Goal: Information Seeking & Learning: Learn about a topic

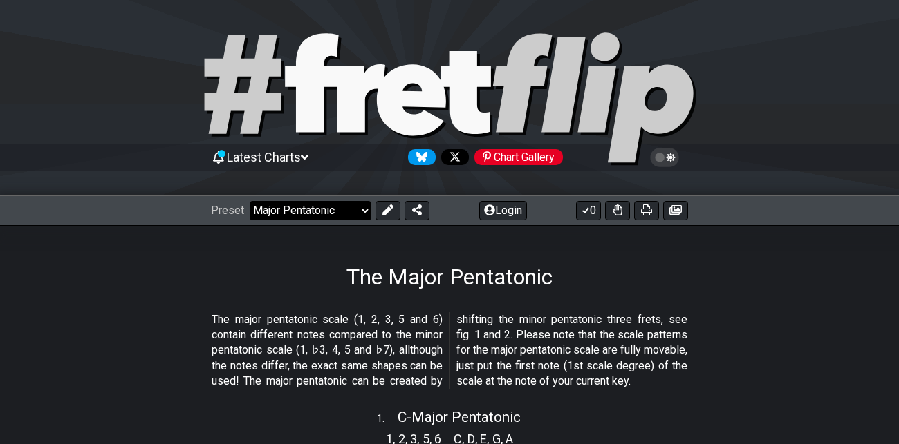
click at [342, 212] on select "Welcome to #fretflip! Initial Preset Custom Preset Minor Pentatonic Major Penta…" at bounding box center [311, 210] width 122 height 19
click at [250, 201] on select "Welcome to #fretflip! Initial Preset Custom Preset Minor Pentatonic Major Penta…" at bounding box center [311, 210] width 122 height 19
select select "/modal-chord-progressions"
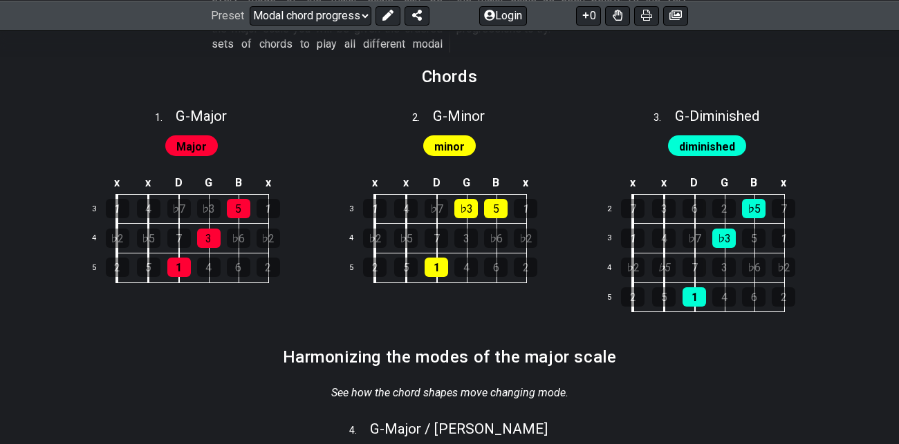
scroll to position [512, 0]
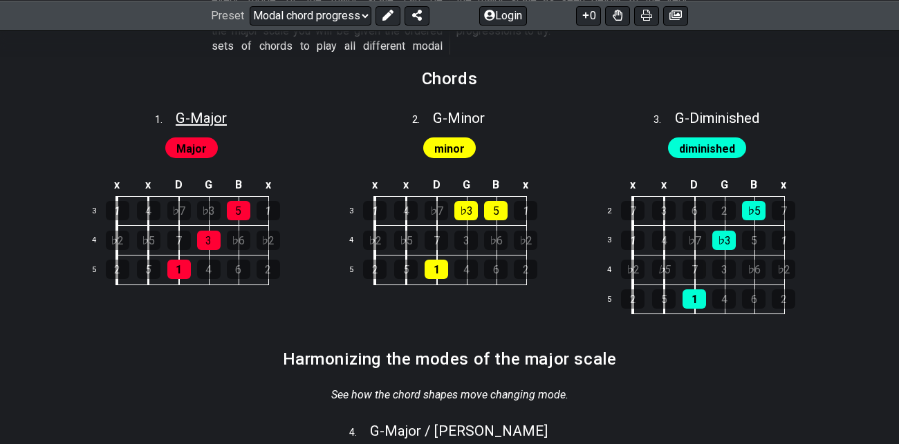
click at [198, 117] on span "G - Major" at bounding box center [201, 118] width 51 height 17
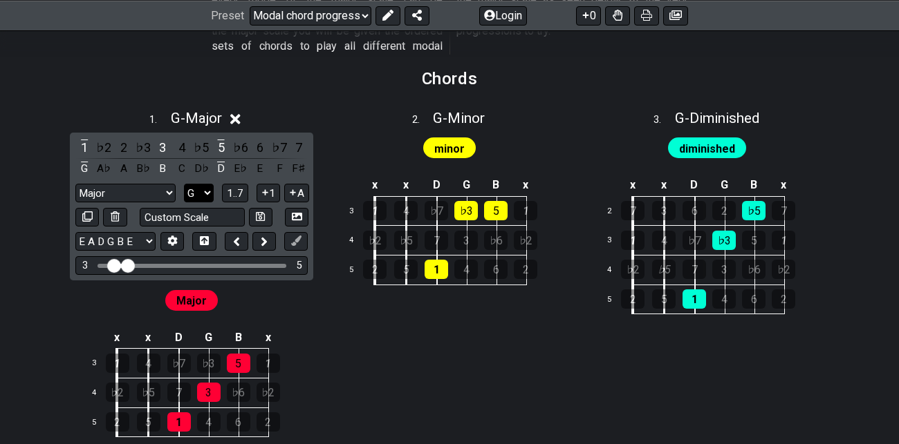
click at [204, 189] on select "A♭ A A♯ B♭ B C C♯ D♭ D D♯ E♭ E F F♯ G♭ G G♯" at bounding box center [199, 193] width 30 height 19
click at [184, 184] on select "A♭ A A♯ B♭ B C C♯ D♭ D D♯ E♭ E F F♯ G♭ G G♯" at bounding box center [199, 193] width 30 height 19
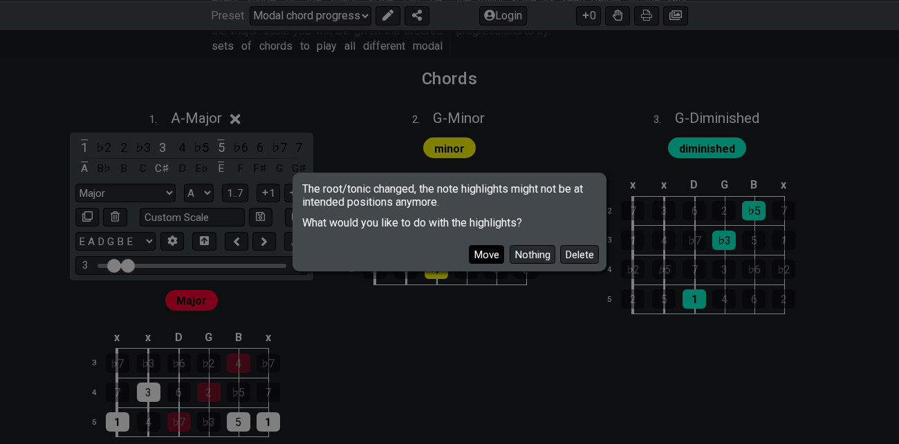
click at [491, 253] on button "Move" at bounding box center [486, 254] width 35 height 19
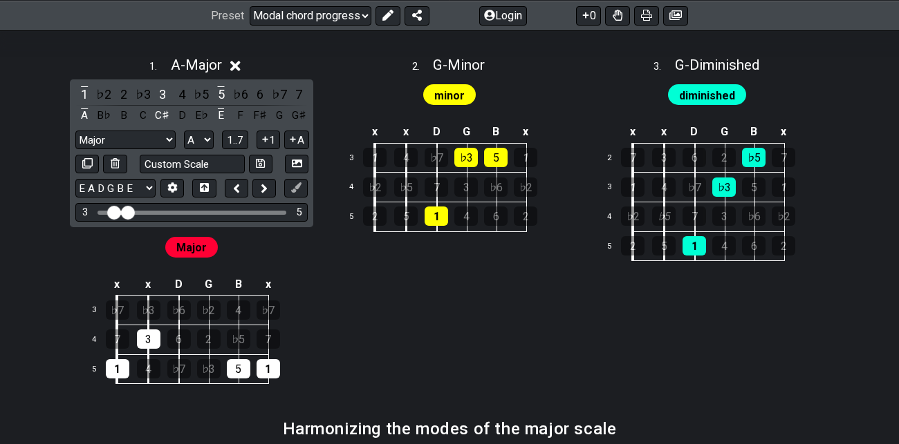
scroll to position [556, 0]
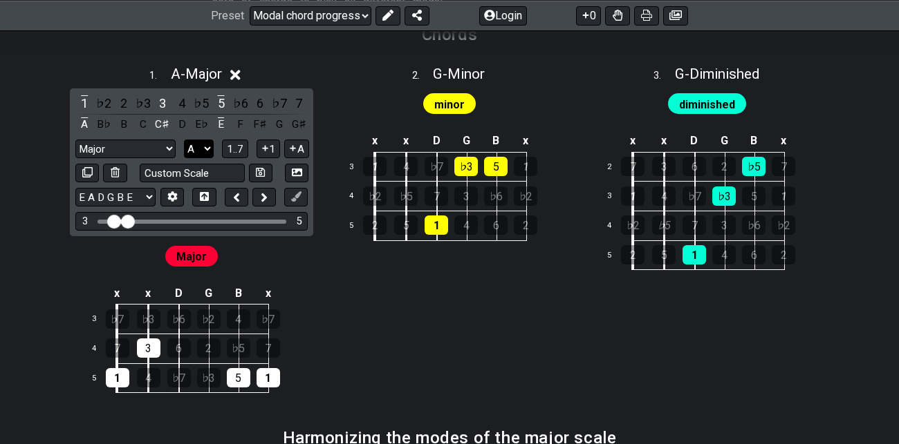
click at [205, 149] on select "A♭ A A♯ B♭ B C C♯ D♭ D D♯ E♭ E F F♯ G♭ G G♯" at bounding box center [199, 149] width 30 height 19
select select "G"
click at [184, 140] on select "A♭ A A♯ B♭ B C C♯ D♭ D D♯ E♭ E F F♯ G♭ G G♯" at bounding box center [199, 149] width 30 height 19
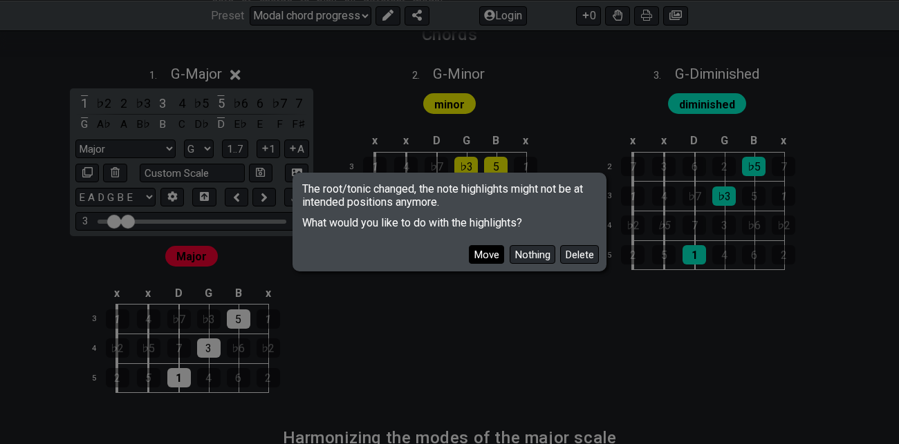
click at [491, 257] on button "Move" at bounding box center [486, 254] width 35 height 19
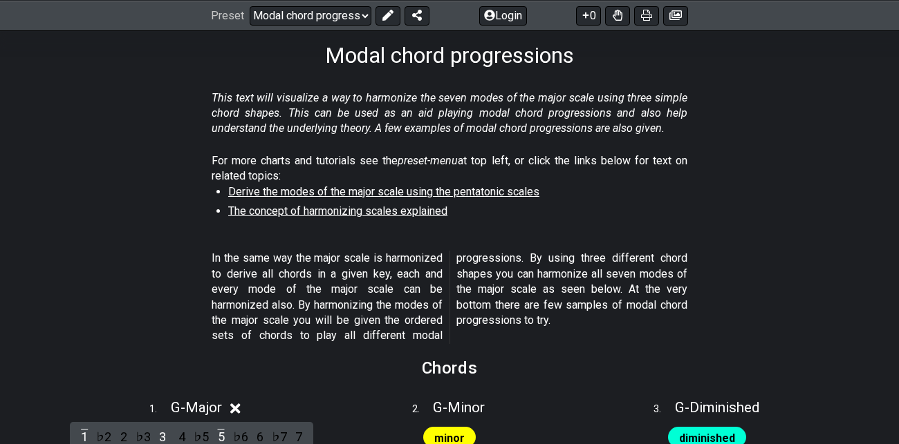
scroll to position [0, 0]
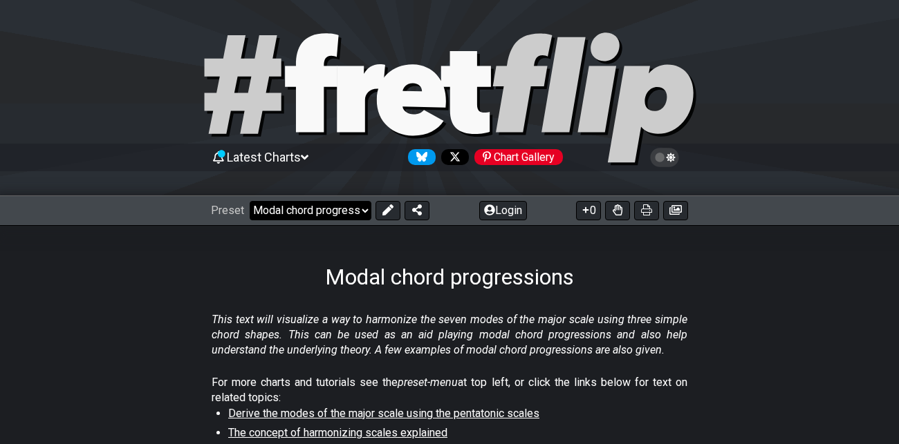
click at [364, 212] on select "Welcome to #fretflip! Initial Preset Custom Preset Minor Pentatonic Major Penta…" at bounding box center [311, 210] width 122 height 19
click at [250, 201] on select "Welcome to #fretflip! Initial Preset Custom Preset Minor Pentatonic Major Penta…" at bounding box center [311, 210] width 122 height 19
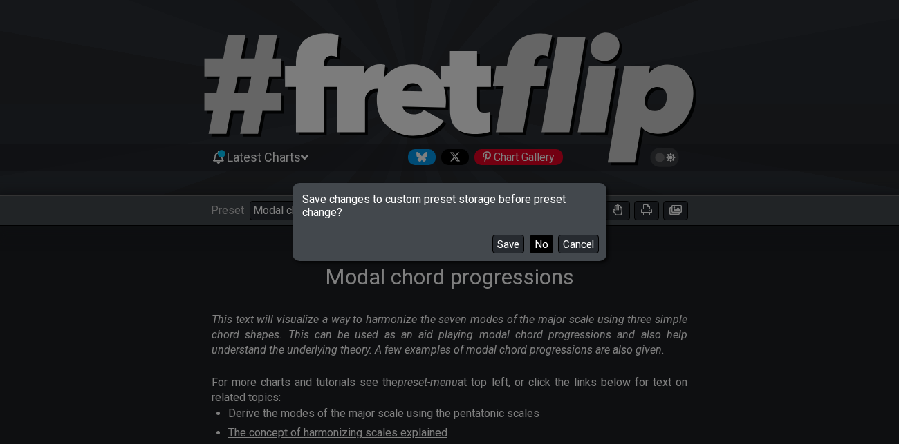
click at [541, 246] on button "No" at bounding box center [541, 244] width 24 height 19
select select "/major-triad-arpeggios"
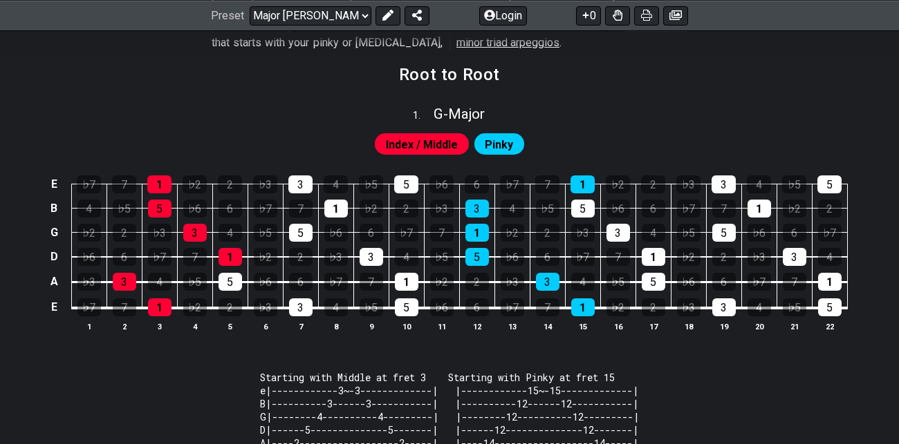
scroll to position [355, 0]
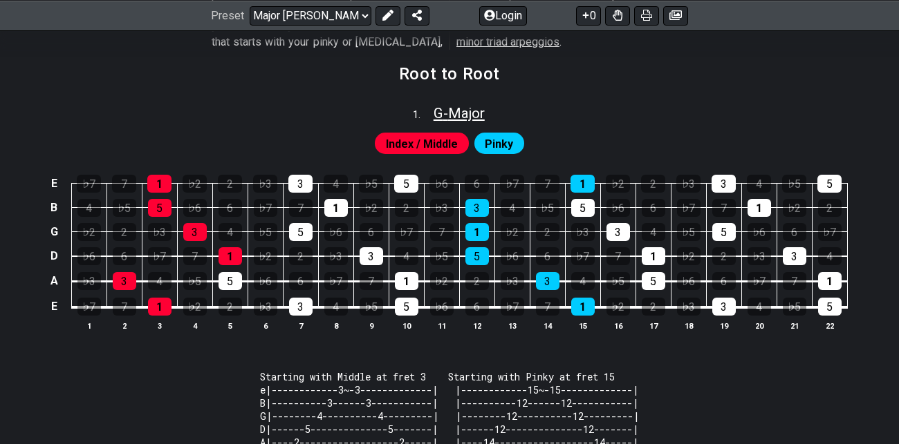
click at [470, 111] on span "G - Major" at bounding box center [458, 113] width 51 height 17
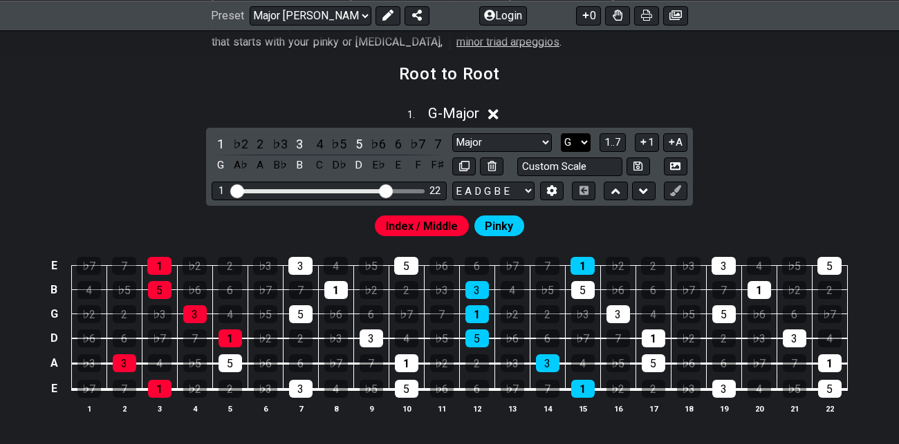
click at [584, 144] on select "A♭ A A♯ B♭ B C C♯ D♭ D D♯ E♭ E F F♯ G♭ G G♯" at bounding box center [576, 142] width 30 height 19
click at [561, 133] on select "A♭ A A♯ B♭ B C C♯ D♭ D D♯ E♭ E F F♯ G♭ G G♯" at bounding box center [576, 142] width 30 height 19
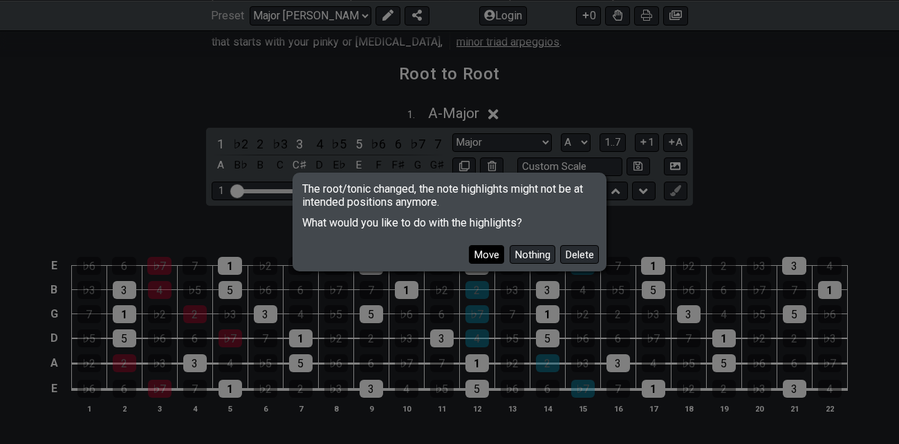
click at [477, 254] on button "Move" at bounding box center [486, 254] width 35 height 19
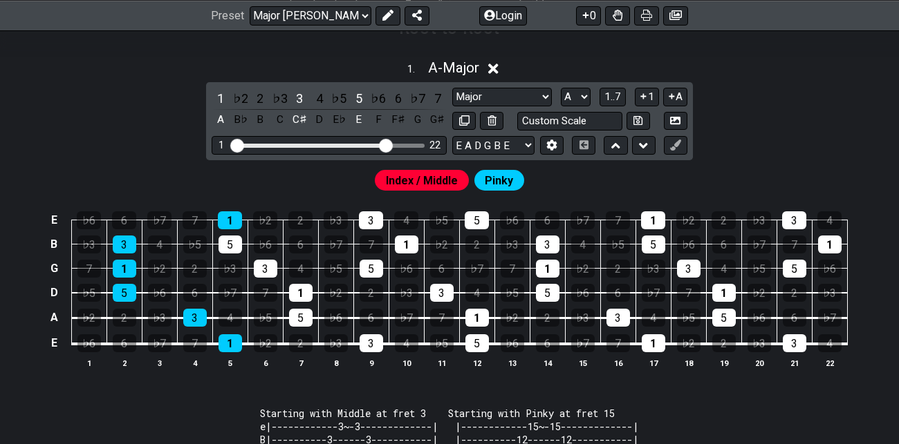
scroll to position [406, 0]
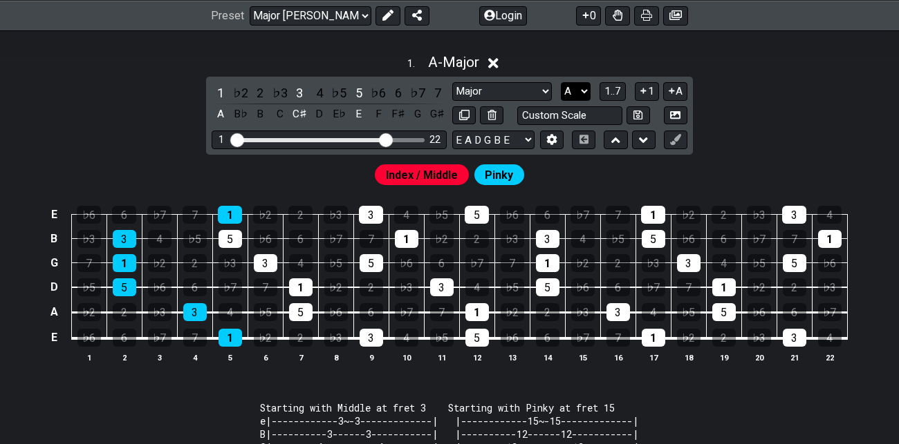
click at [579, 88] on select "A♭ A A♯ B♭ B C C♯ D♭ D D♯ E♭ E F F♯ G♭ G G♯" at bounding box center [576, 91] width 30 height 19
select select "C"
click at [561, 82] on select "A♭ A A♯ B♭ B C C♯ D♭ D D♯ E♭ E F F♯ G♭ G G♯" at bounding box center [576, 91] width 30 height 19
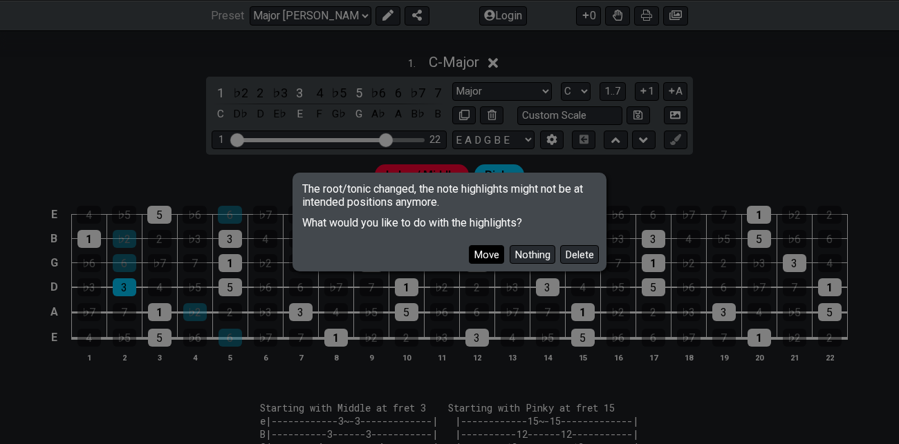
click at [492, 257] on button "Move" at bounding box center [486, 254] width 35 height 19
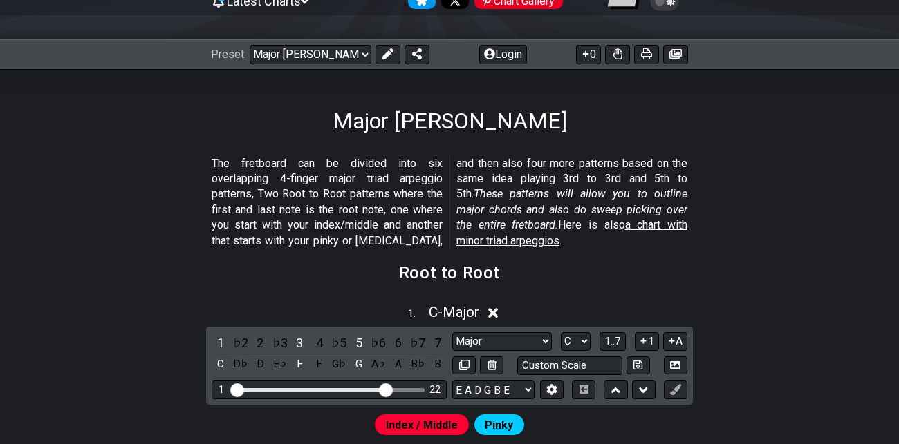
scroll to position [53, 0]
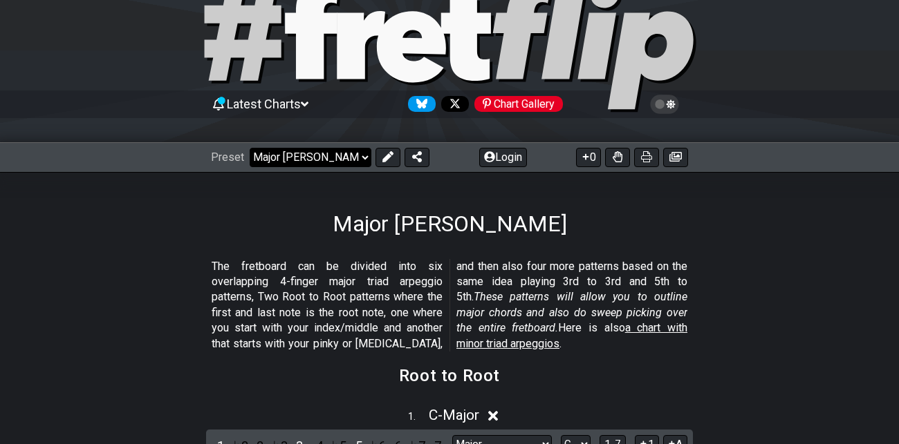
click at [353, 158] on select "Welcome to #fretflip! Initial Preset Custom Preset Minor Pentatonic Major Penta…" at bounding box center [311, 157] width 122 height 19
click at [250, 148] on select "Welcome to #fretflip! Initial Preset Custom Preset Minor Pentatonic Major Penta…" at bounding box center [311, 157] width 122 height 19
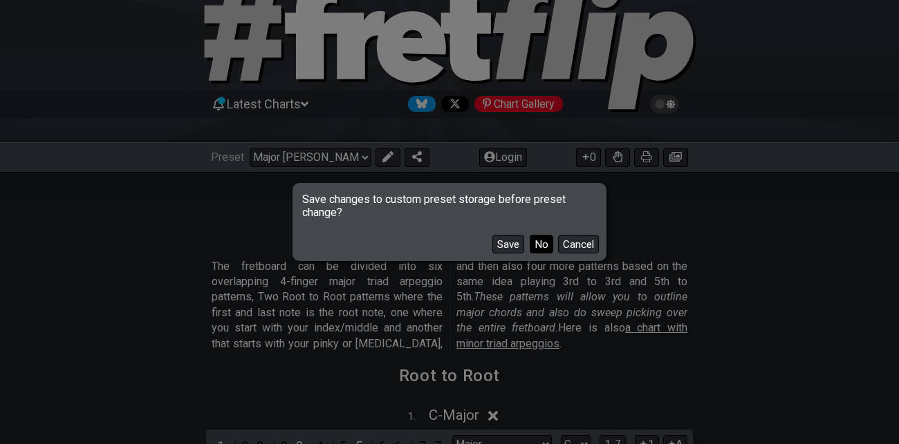
click at [541, 248] on button "No" at bounding box center [541, 244] width 24 height 19
select select "/scale-degrees-and-intervals"
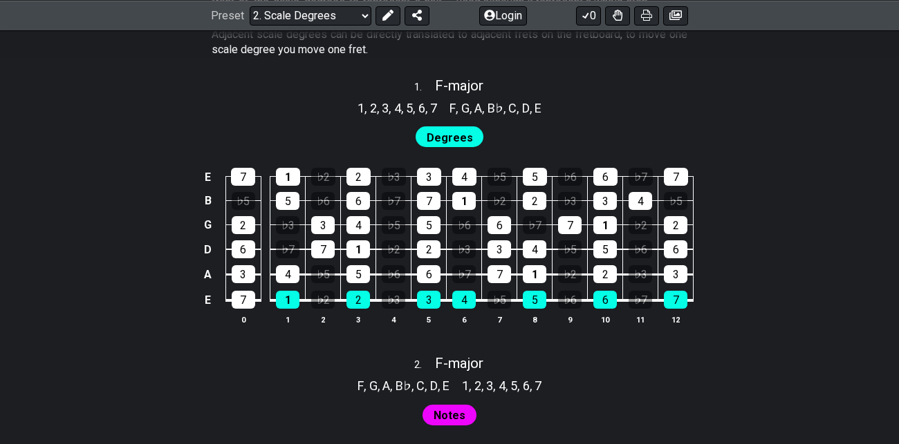
scroll to position [883, 0]
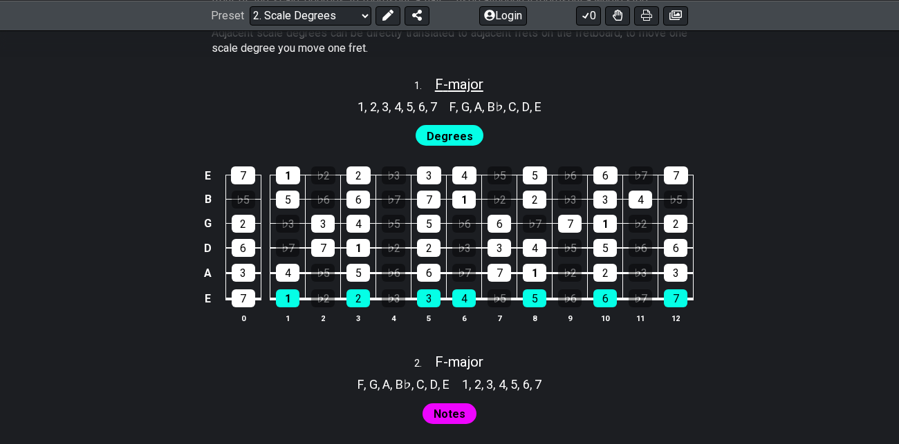
click at [464, 83] on span "F - major" at bounding box center [459, 84] width 48 height 17
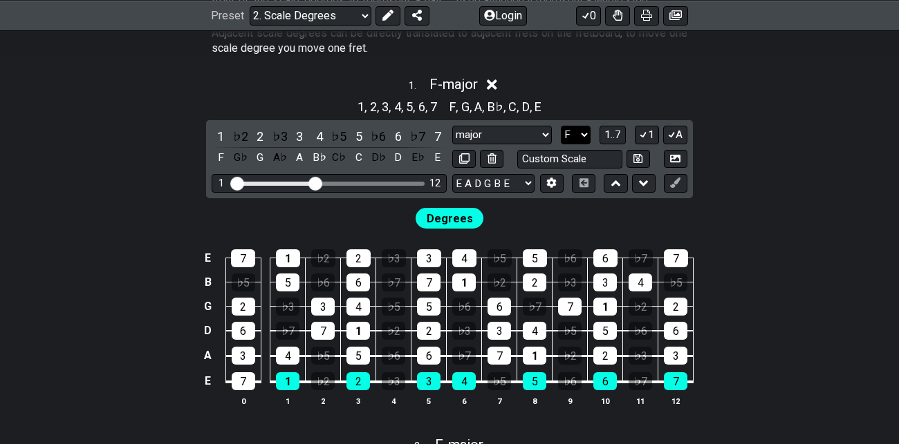
click at [580, 133] on select "A♭ A A♯ B♭ B C C♯ D♭ D D♯ E♭ E F F♯ G♭ G G♯" at bounding box center [576, 135] width 30 height 19
click at [561, 126] on select "A♭ A A♯ B♭ B C C♯ D♭ D D♯ E♭ E F F♯ G♭ G G♯" at bounding box center [576, 135] width 30 height 19
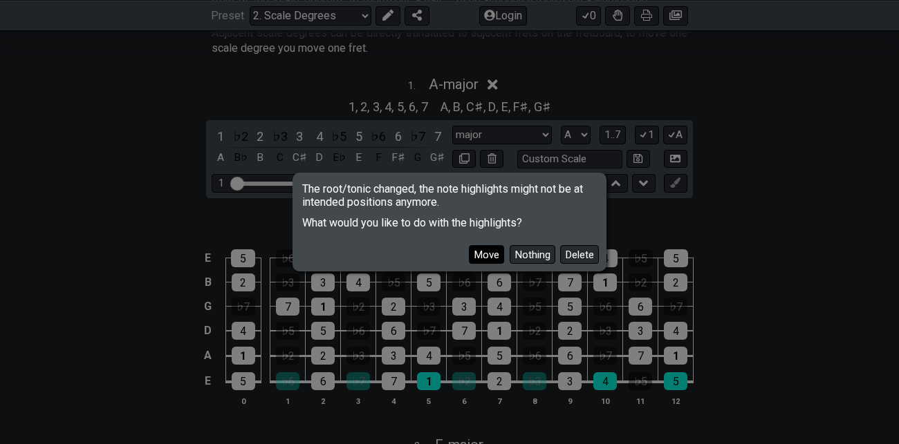
click at [482, 252] on button "Move" at bounding box center [486, 254] width 35 height 19
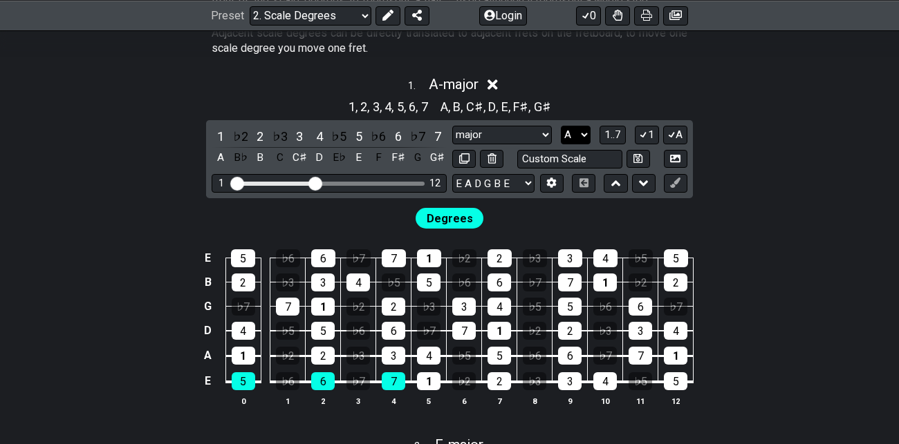
click at [583, 133] on select "A♭ A A♯ B♭ B C C♯ D♭ D D♯ E♭ E F F♯ G♭ G G♯" at bounding box center [576, 135] width 30 height 19
select select "C"
click at [561, 126] on select "A♭ A A♯ B♭ B C C♯ D♭ D D♯ E♭ E F F♯ G♭ G G♯" at bounding box center [576, 135] width 30 height 19
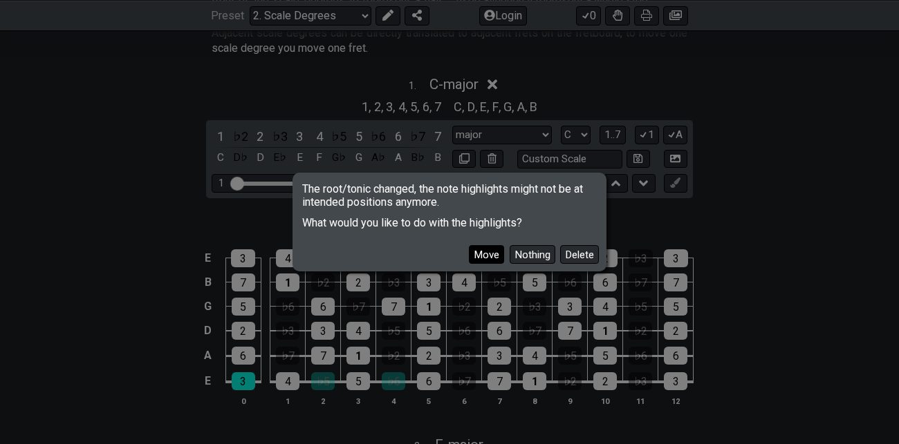
click at [489, 255] on button "Move" at bounding box center [486, 254] width 35 height 19
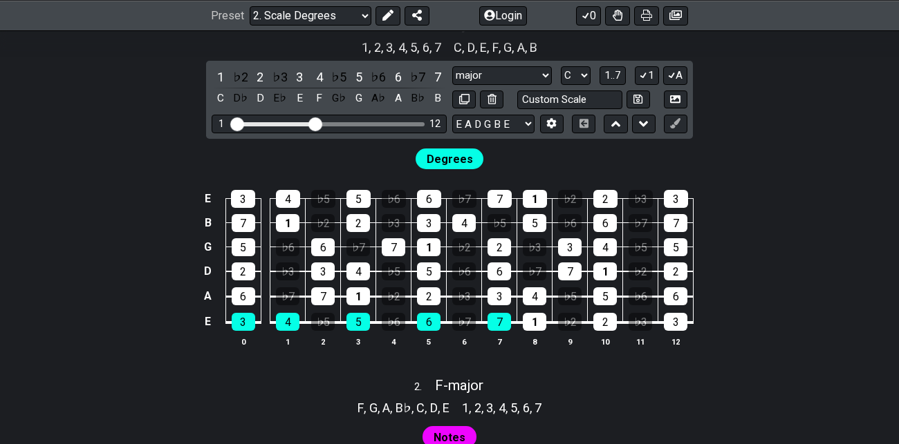
scroll to position [944, 0]
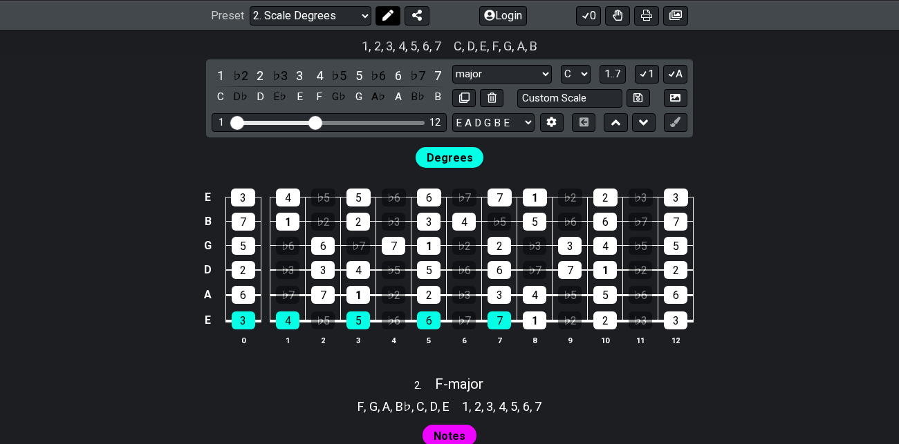
click at [390, 13] on icon at bounding box center [387, 15] width 11 height 11
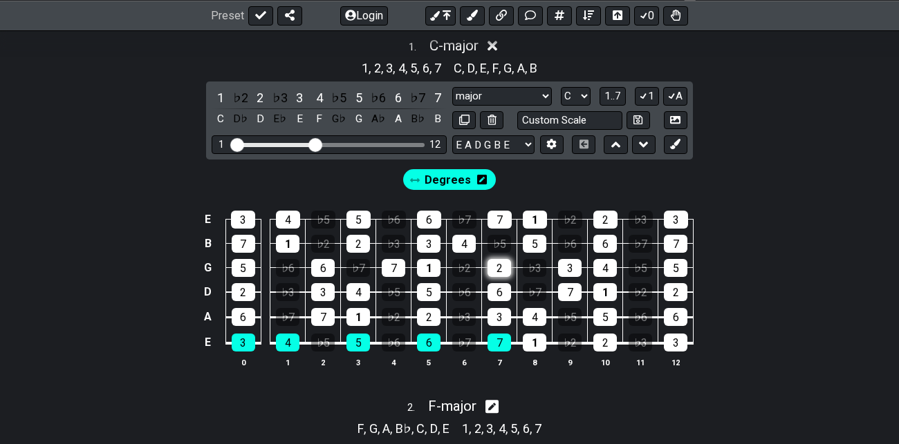
scroll to position [920, 0]
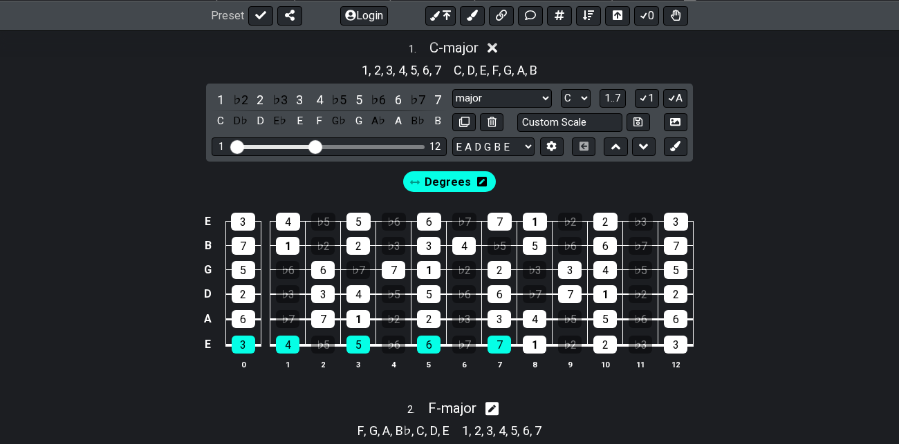
click at [452, 185] on span "Degrees" at bounding box center [447, 182] width 46 height 20
click at [288, 244] on div "1" at bounding box center [288, 246] width 24 height 18
click at [243, 222] on div "3" at bounding box center [243, 222] width 24 height 18
click at [238, 270] on div "5" at bounding box center [244, 270] width 24 height 18
click at [680, 145] on button at bounding box center [676, 147] width 24 height 19
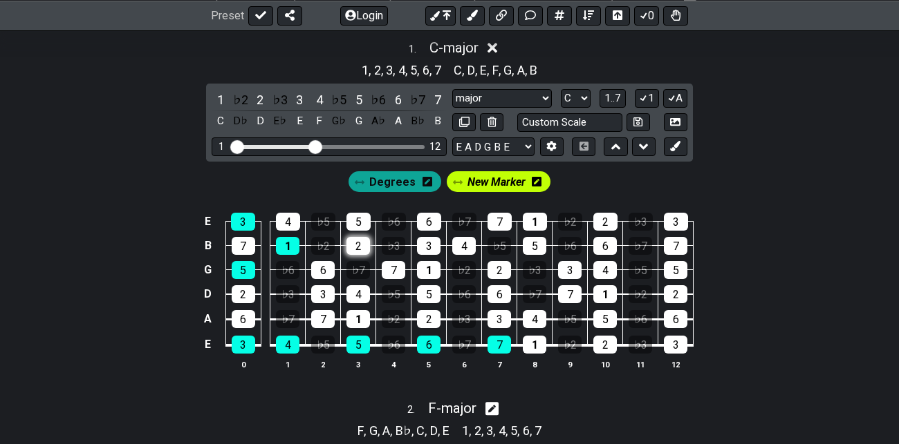
click at [362, 240] on div "2" at bounding box center [358, 246] width 24 height 18
click at [288, 218] on div "4" at bounding box center [288, 222] width 24 height 18
click at [325, 265] on div "6" at bounding box center [323, 270] width 24 height 18
click at [679, 141] on icon at bounding box center [675, 146] width 10 height 10
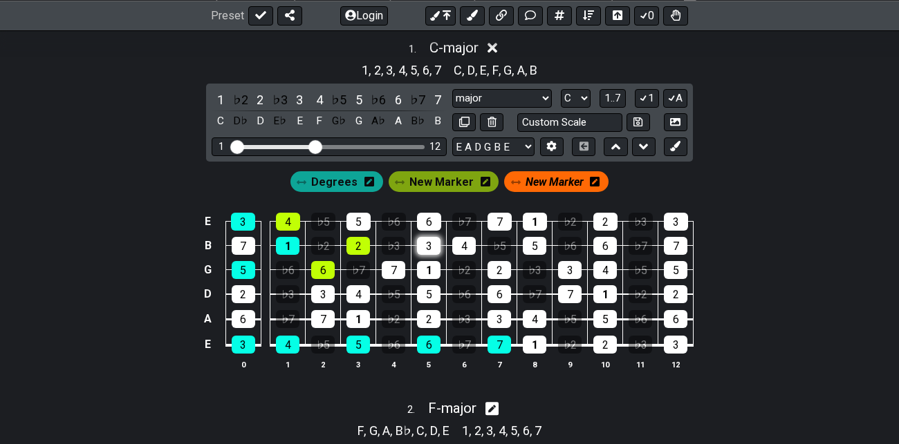
click at [430, 243] on div "3" at bounding box center [429, 246] width 24 height 18
click at [396, 266] on div "7" at bounding box center [394, 270] width 24 height 18
click at [365, 216] on div "5" at bounding box center [358, 222] width 24 height 18
click at [338, 174] on span "Degrees" at bounding box center [334, 182] width 46 height 20
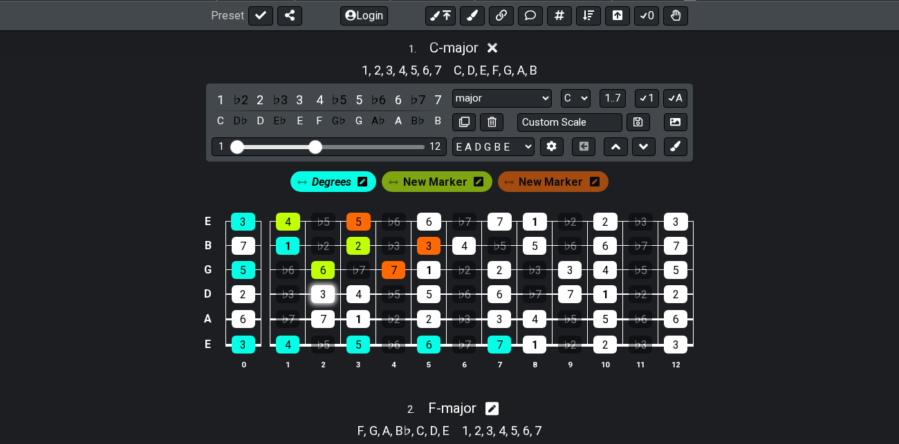
click at [331, 290] on div "3" at bounding box center [323, 294] width 24 height 18
click at [334, 180] on span "Degrees" at bounding box center [331, 182] width 39 height 20
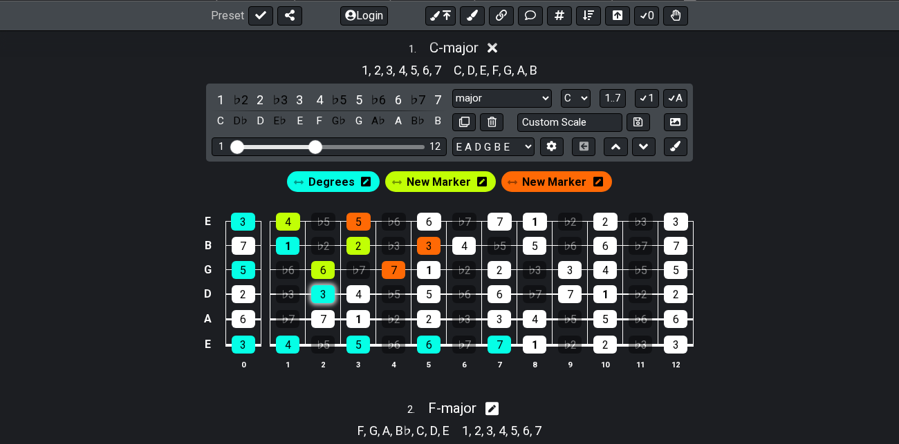
click at [328, 292] on div "3" at bounding box center [323, 294] width 24 height 18
click at [325, 291] on div "3" at bounding box center [323, 294] width 24 height 18
click at [443, 181] on span "New Marker" at bounding box center [438, 182] width 64 height 20
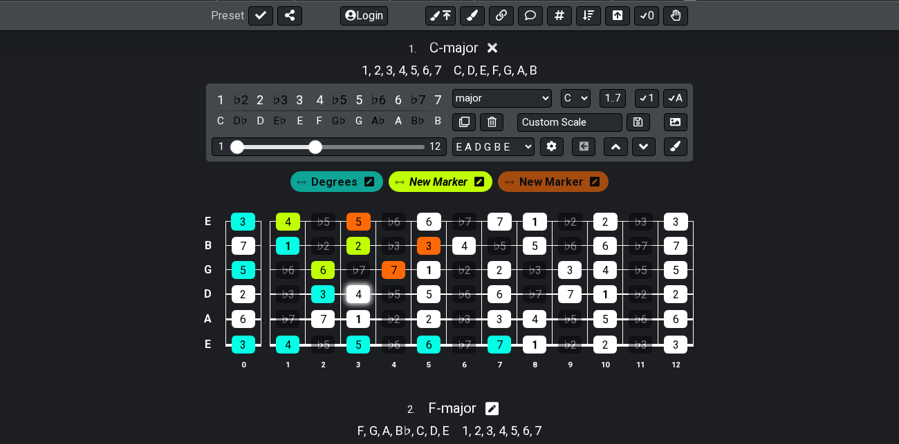
click at [356, 291] on div "4" at bounding box center [358, 294] width 24 height 18
click at [554, 180] on span "New Marker" at bounding box center [551, 182] width 64 height 20
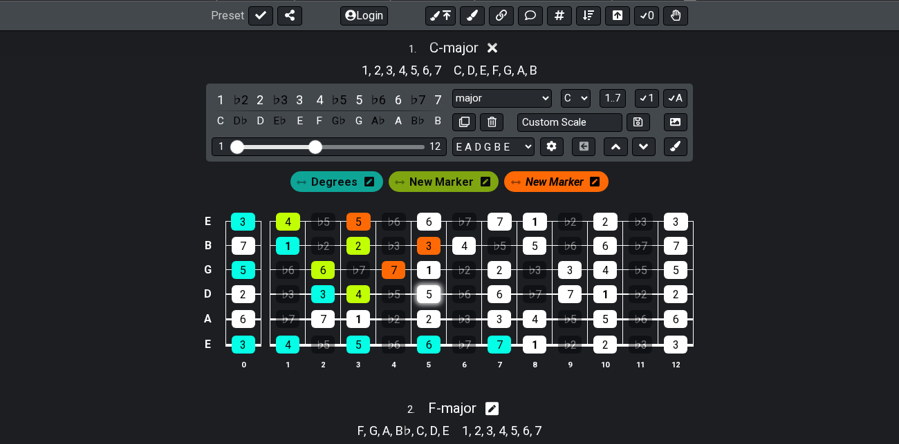
click at [427, 297] on div "5" at bounding box center [429, 294] width 24 height 18
click at [338, 177] on span "Degrees" at bounding box center [334, 182] width 46 height 20
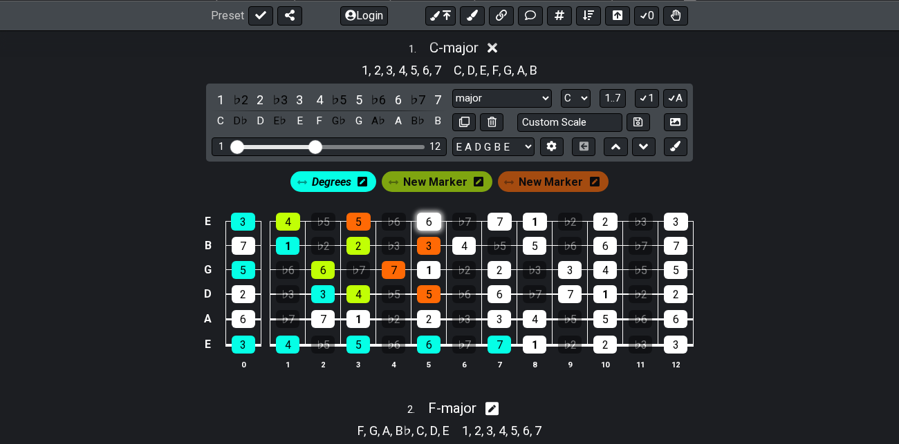
click at [432, 216] on div "6" at bounding box center [429, 222] width 24 height 18
click at [468, 243] on div "4" at bounding box center [464, 246] width 24 height 18
click at [431, 261] on div "1" at bounding box center [429, 270] width 24 height 18
click at [499, 288] on div "6" at bounding box center [499, 294] width 24 height 18
click at [675, 142] on icon at bounding box center [675, 146] width 10 height 10
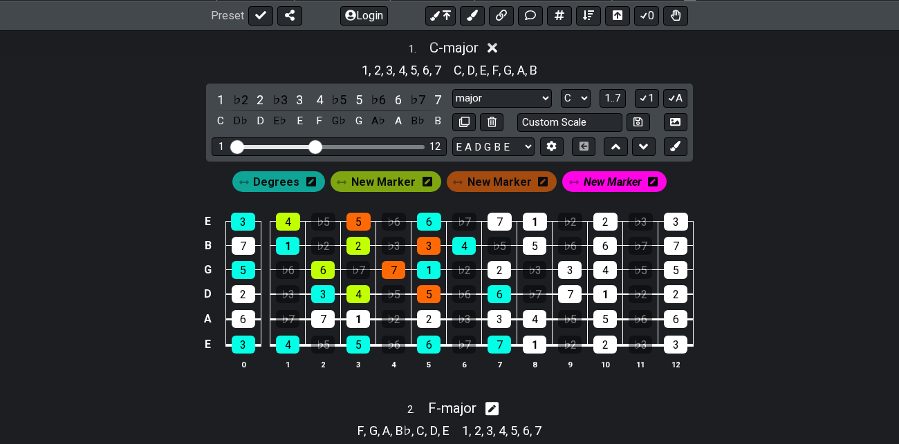
click at [648, 180] on icon at bounding box center [653, 182] width 10 height 10
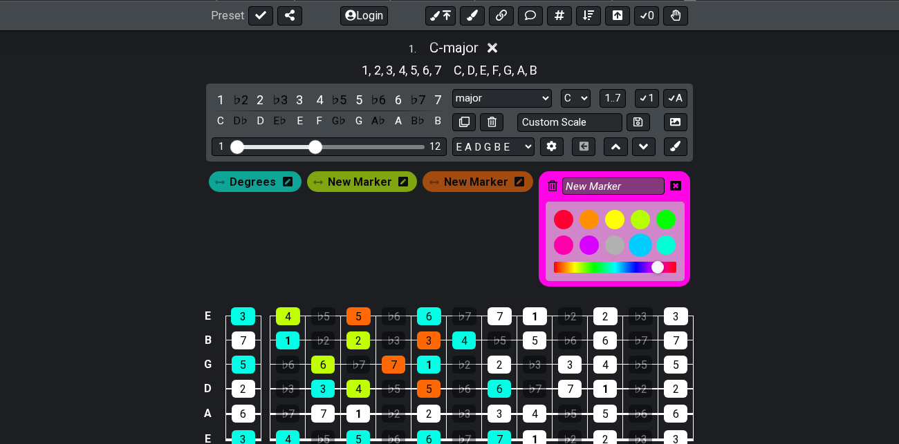
click at [632, 243] on div at bounding box center [640, 246] width 24 height 24
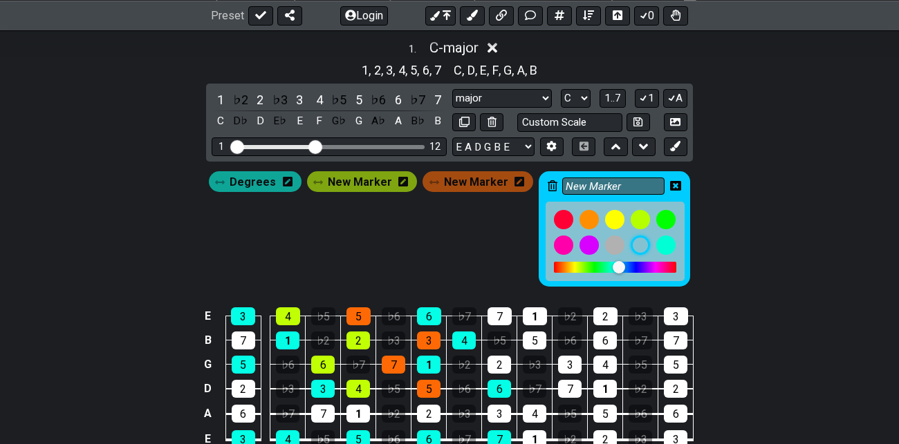
click at [670, 185] on icon at bounding box center [675, 185] width 11 height 11
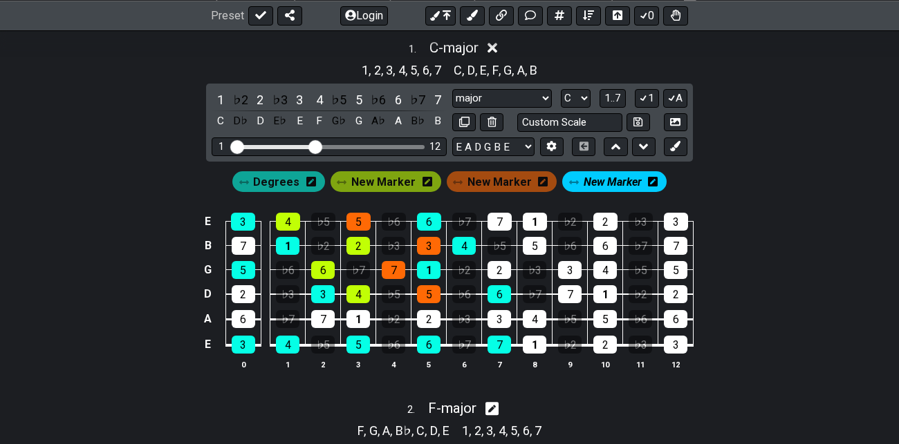
click at [648, 177] on icon at bounding box center [653, 182] width 10 height 10
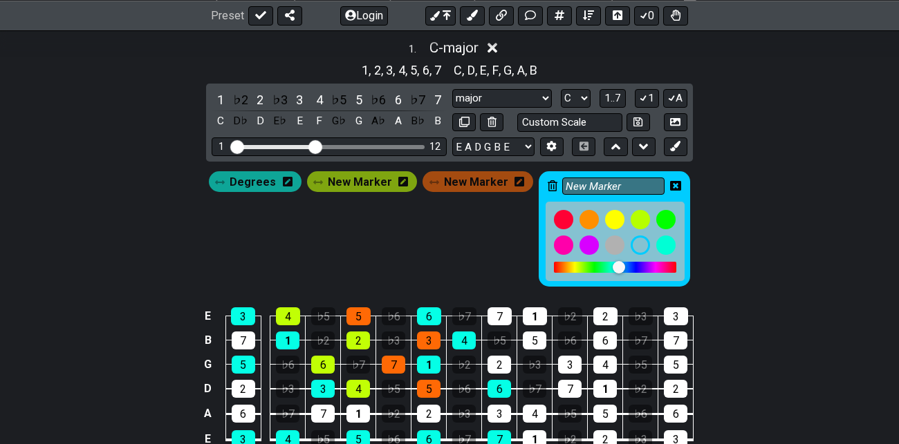
click at [617, 264] on div at bounding box center [618, 267] width 12 height 12
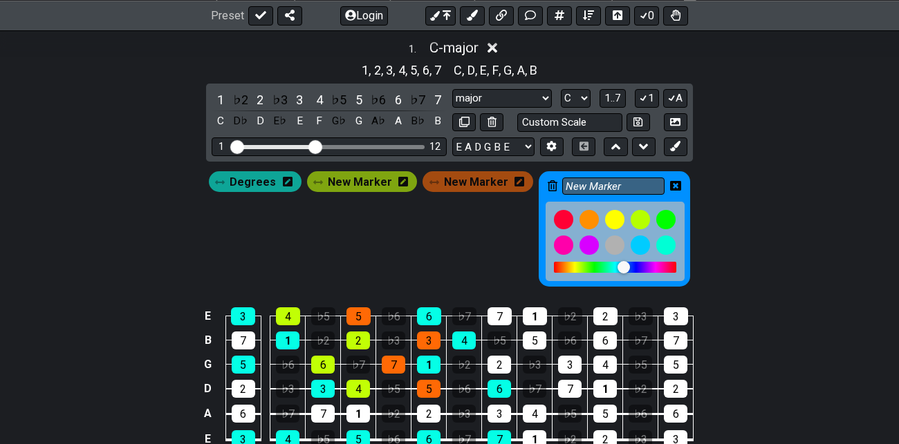
click at [620, 264] on div at bounding box center [623, 267] width 12 height 12
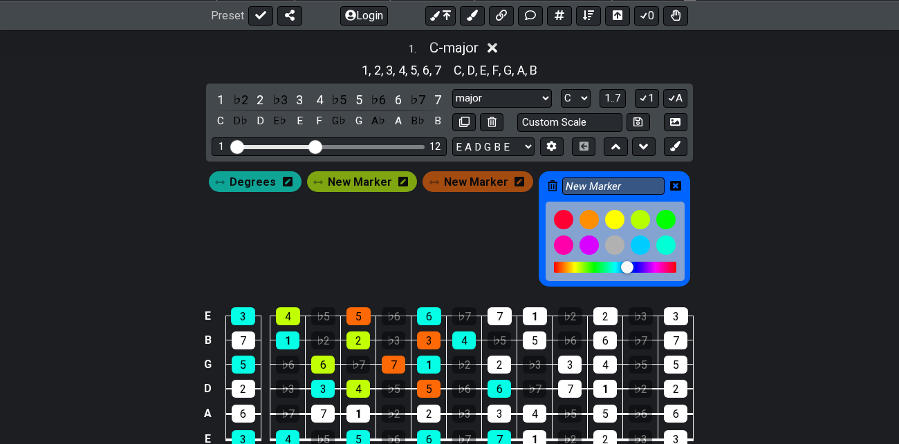
click at [625, 265] on div at bounding box center [627, 267] width 12 height 12
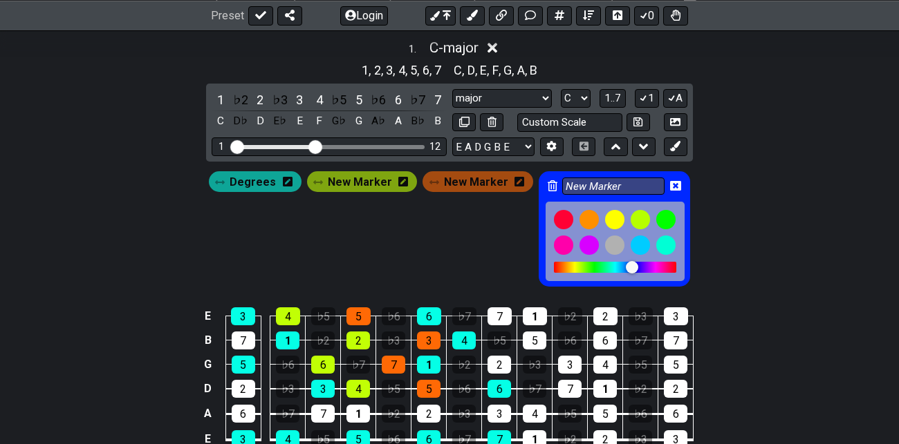
click at [670, 184] on icon at bounding box center [675, 185] width 11 height 11
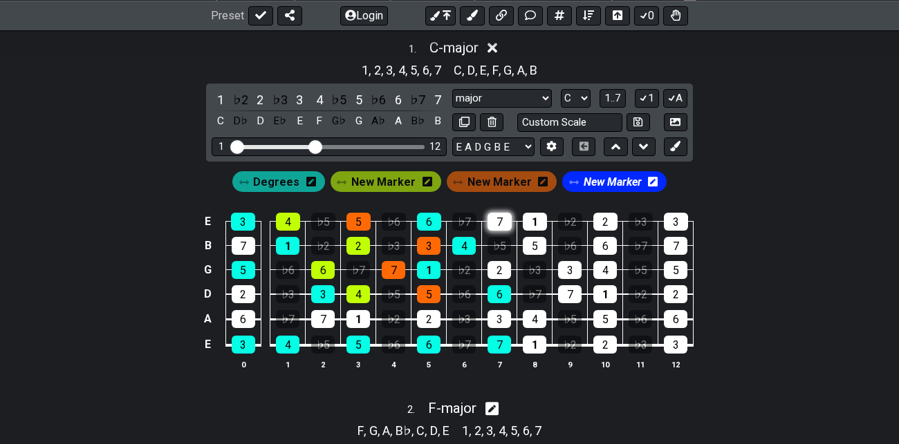
click at [496, 218] on div "7" at bounding box center [499, 222] width 24 height 18
click at [534, 242] on div "5" at bounding box center [535, 246] width 24 height 18
click at [498, 268] on div "2" at bounding box center [499, 270] width 24 height 18
click at [568, 294] on div "7" at bounding box center [570, 294] width 24 height 18
click at [393, 177] on span "New Marker" at bounding box center [383, 182] width 64 height 20
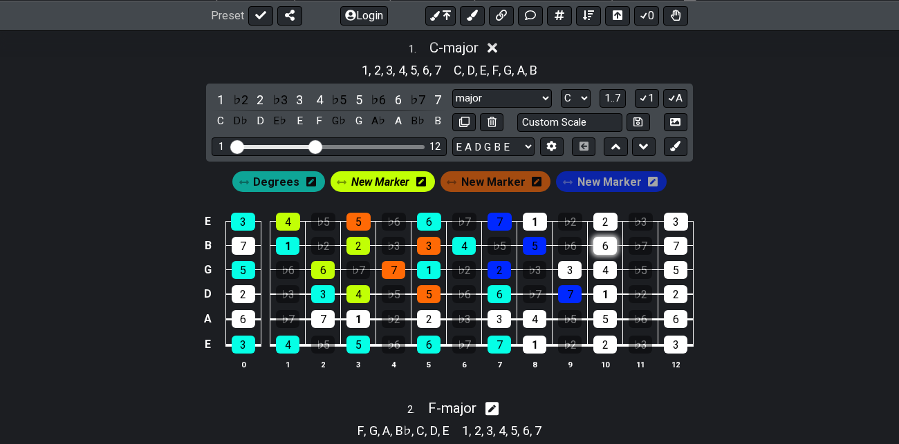
click at [605, 245] on div "6" at bounding box center [605, 246] width 24 height 18
click at [535, 218] on div "1" at bounding box center [535, 222] width 24 height 18
click at [570, 266] on div "3" at bounding box center [570, 270] width 24 height 18
click at [606, 293] on div "1" at bounding box center [605, 294] width 24 height 18
click at [283, 180] on span "Degrees" at bounding box center [276, 182] width 46 height 20
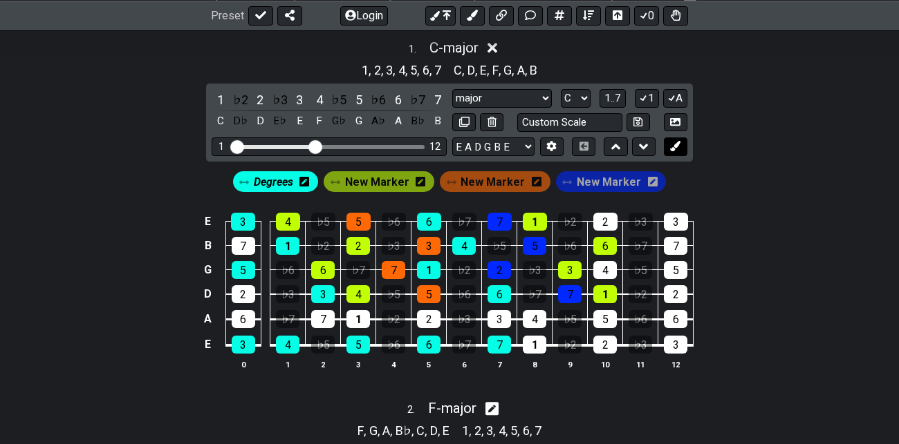
click at [674, 149] on button at bounding box center [676, 147] width 24 height 19
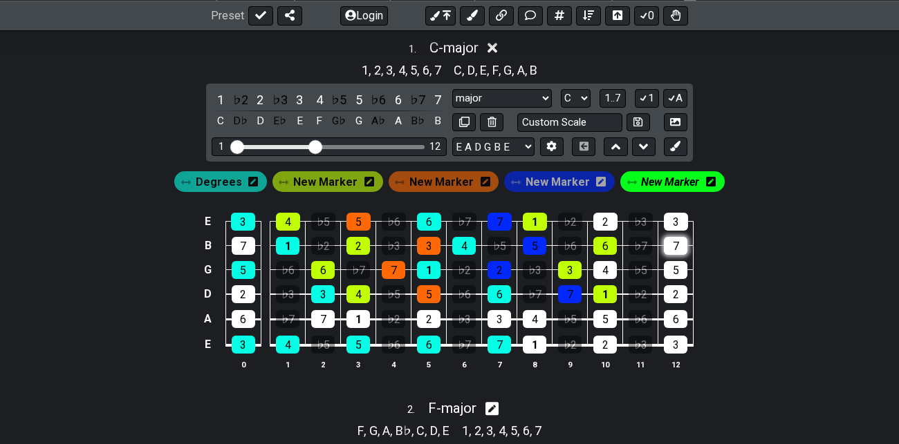
click at [678, 243] on div "7" at bounding box center [676, 246] width 24 height 18
click at [608, 220] on div "2" at bounding box center [605, 222] width 24 height 18
click at [608, 268] on div "4" at bounding box center [605, 270] width 24 height 18
click at [676, 294] on div "2" at bounding box center [676, 294] width 24 height 18
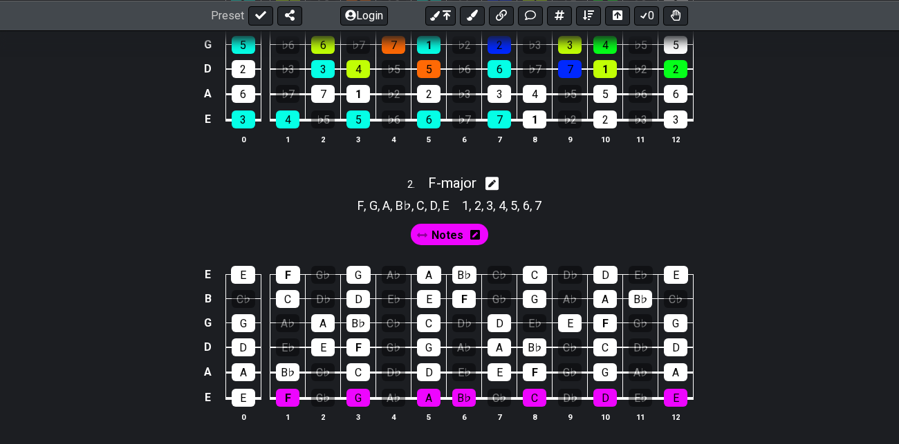
scroll to position [1147, 0]
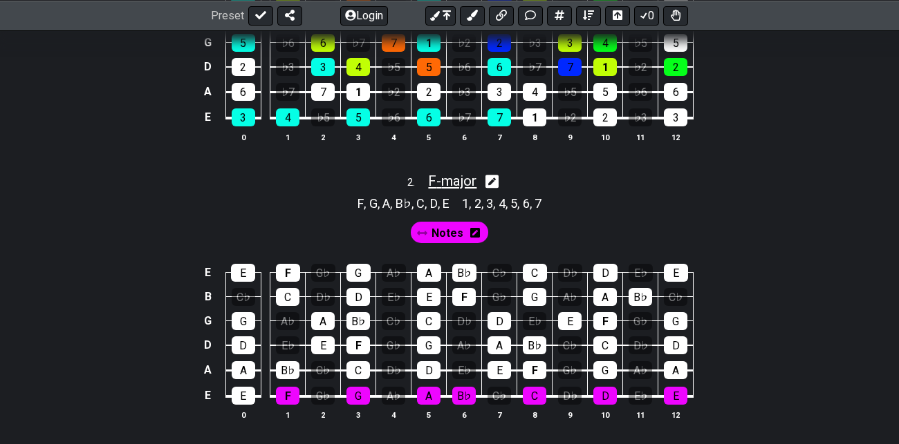
click at [453, 177] on span "F - major" at bounding box center [452, 181] width 48 height 17
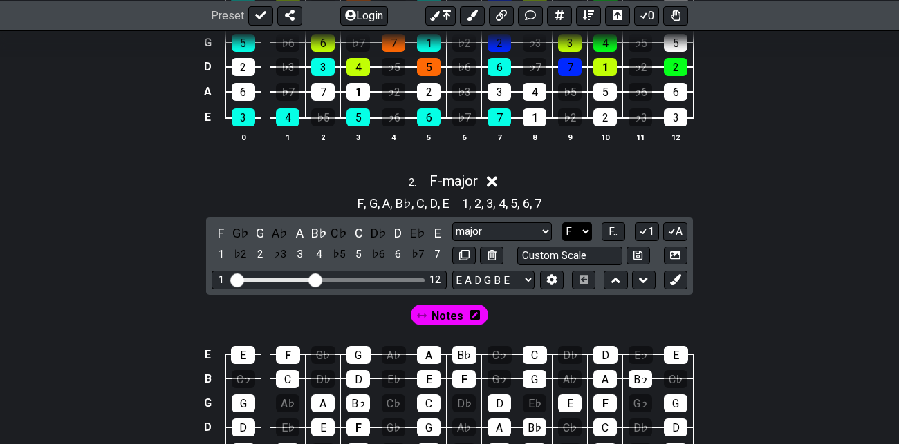
click at [581, 229] on select "A♭ A A♯ B♭ B C C♯ D♭ D D♯ E♭ E F F♯ G♭ G G♯" at bounding box center [577, 232] width 30 height 19
select select "G"
click at [563, 223] on select "A♭ A A♯ B♭ B C C♯ D♭ D D♯ E♭ E F F♯ G♭ G G♯" at bounding box center [577, 232] width 30 height 19
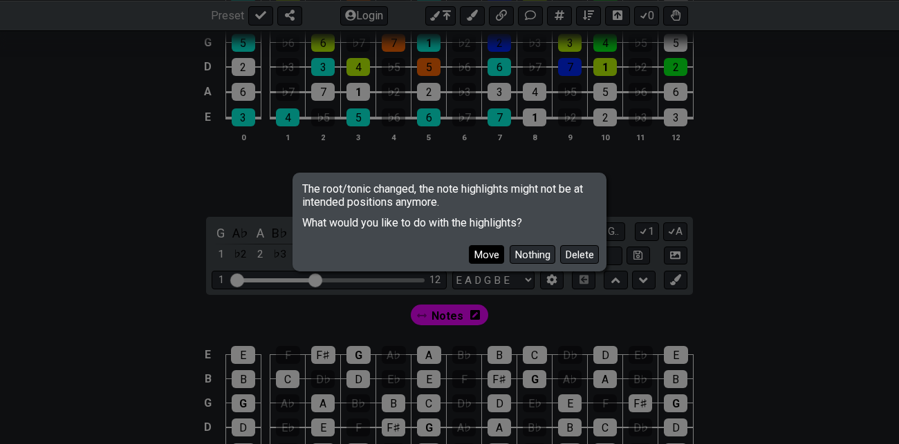
click at [490, 254] on button "Move" at bounding box center [486, 254] width 35 height 19
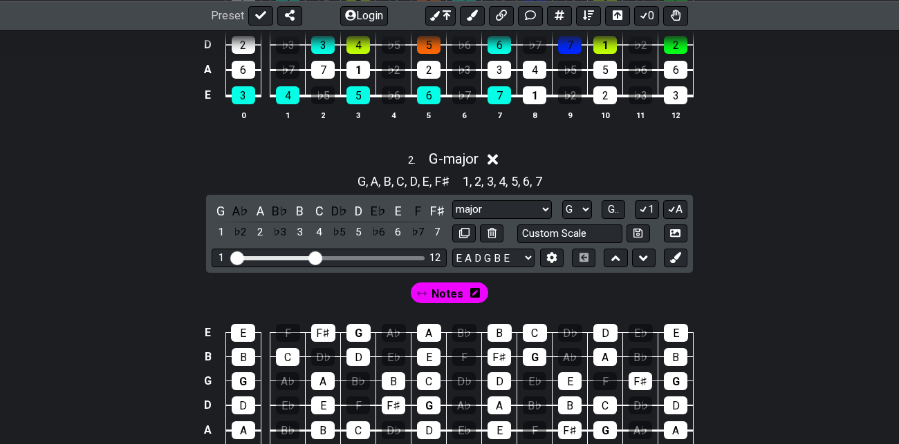
scroll to position [1168, 0]
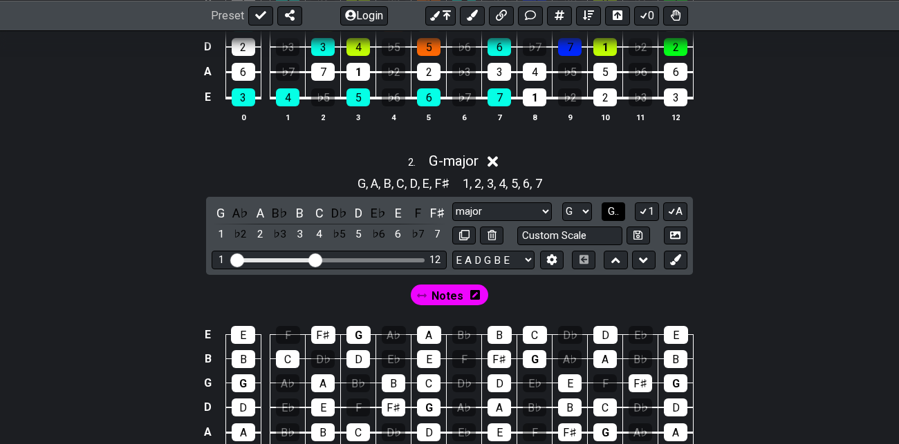
click at [615, 206] on span "G.." at bounding box center [613, 211] width 11 height 12
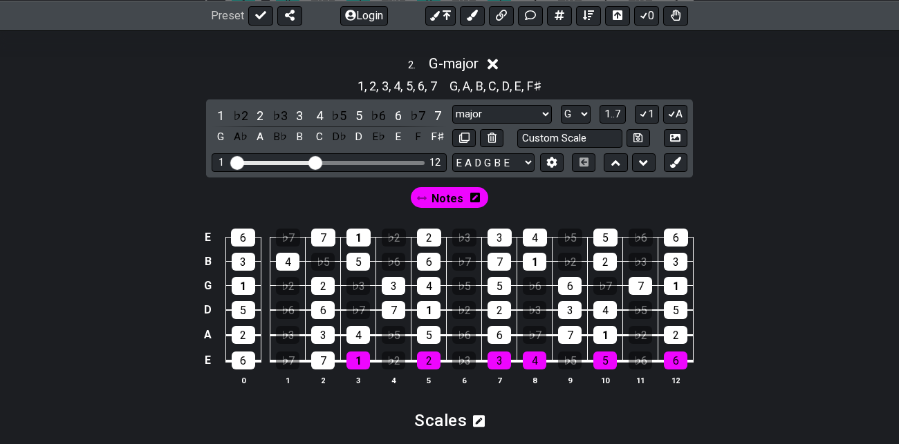
scroll to position [1266, 0]
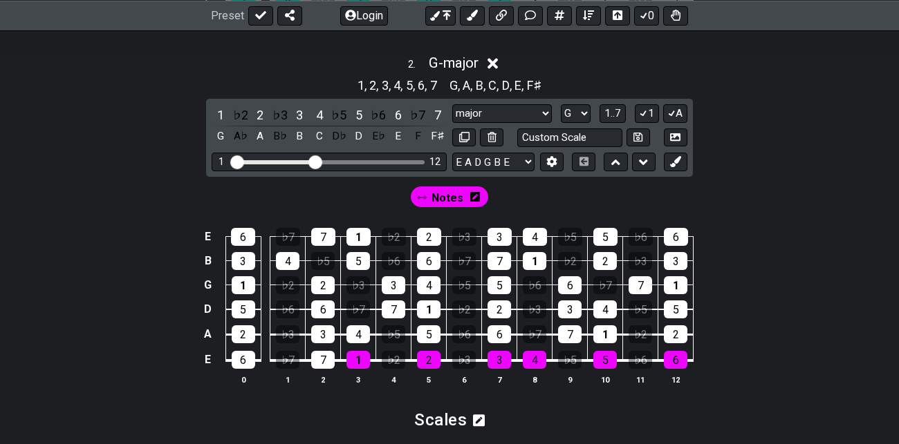
click at [445, 194] on span "Notes" at bounding box center [447, 198] width 32 height 20
click at [245, 256] on div "3" at bounding box center [244, 261] width 24 height 18
click at [241, 281] on div "1" at bounding box center [244, 286] width 24 height 18
click at [242, 306] on div "5" at bounding box center [244, 310] width 24 height 18
click at [178, 305] on div "E 6 ♭7 7 1 ♭2 2 ♭3 3 4 ♭5 5 ♭6 6 B 3 4 ♭5 5 ♭6 6 ♭7 7 1 ♭2 2 ♭3 3 G 1 ♭2 2 ♭3 3…" at bounding box center [449, 307] width 899 height 194
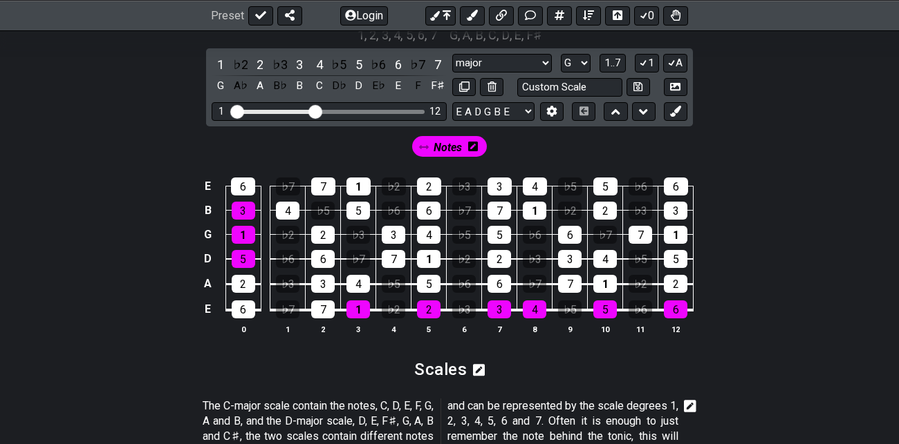
scroll to position [1318, 0]
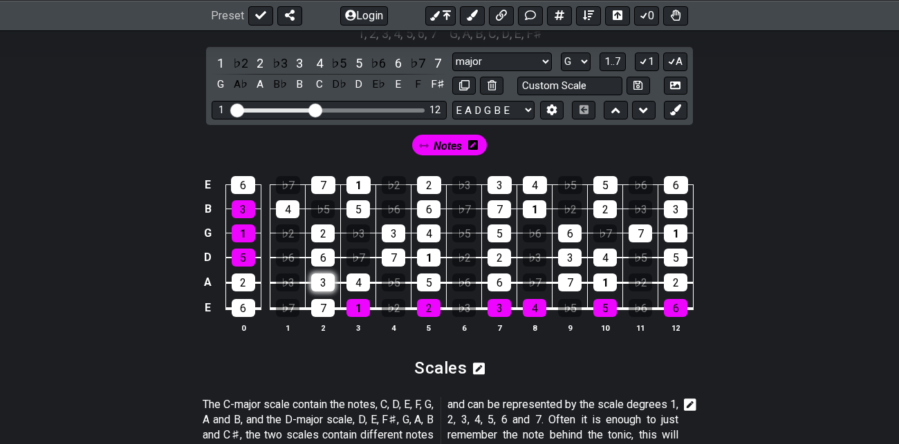
click at [324, 280] on div "3" at bounding box center [323, 283] width 24 height 18
click at [682, 109] on button at bounding box center [676, 110] width 24 height 19
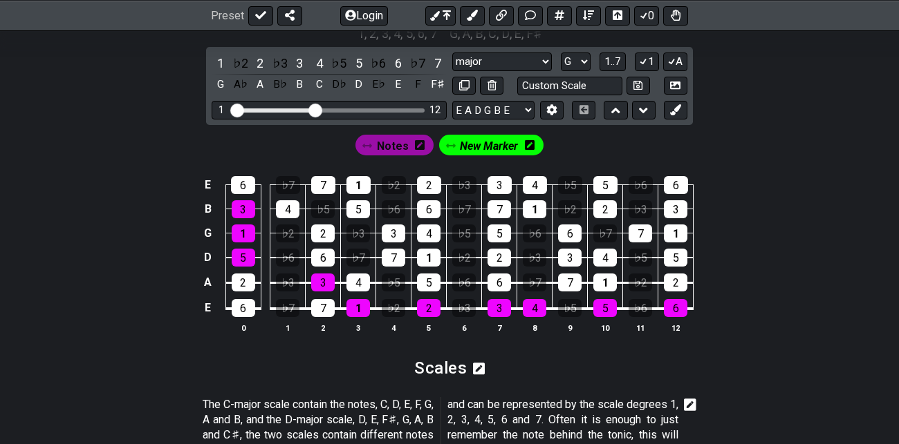
click at [488, 144] on span "New Marker" at bounding box center [489, 146] width 58 height 20
click at [488, 144] on span "New Marker" at bounding box center [489, 146] width 64 height 20
click at [283, 205] on div "4" at bounding box center [288, 209] width 24 height 18
click at [321, 225] on div "2" at bounding box center [323, 234] width 24 height 18
click at [323, 253] on div "6" at bounding box center [323, 258] width 24 height 18
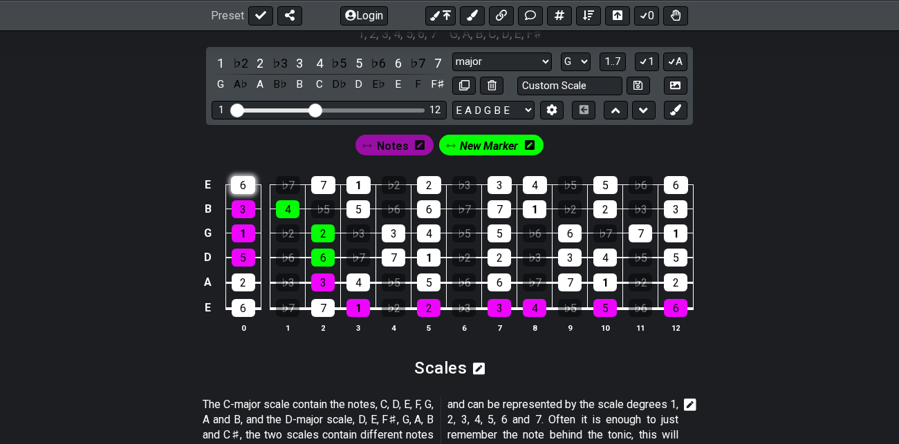
click at [243, 179] on div "6" at bounding box center [243, 185] width 24 height 18
click at [360, 277] on div "4" at bounding box center [358, 283] width 24 height 18
click at [677, 108] on icon at bounding box center [675, 109] width 10 height 10
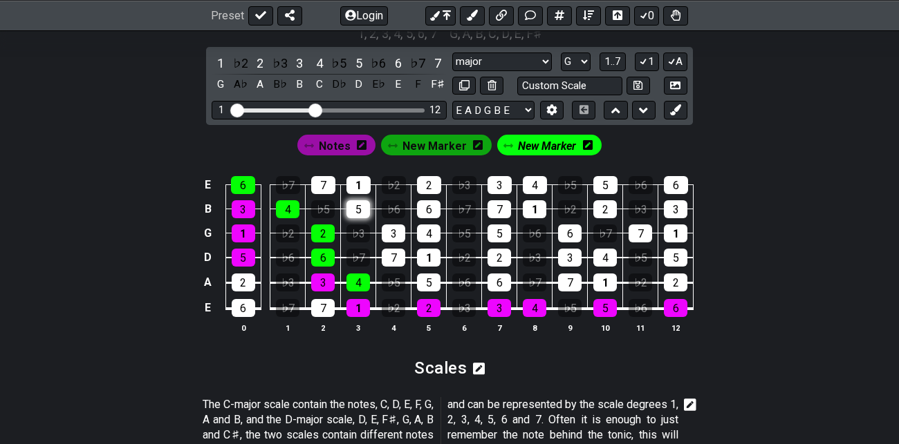
click at [356, 206] on div "5" at bounding box center [358, 209] width 24 height 18
click at [392, 232] on div "3" at bounding box center [394, 234] width 24 height 18
click at [393, 253] on div "7" at bounding box center [394, 258] width 24 height 18
click at [583, 144] on icon at bounding box center [588, 145] width 10 height 10
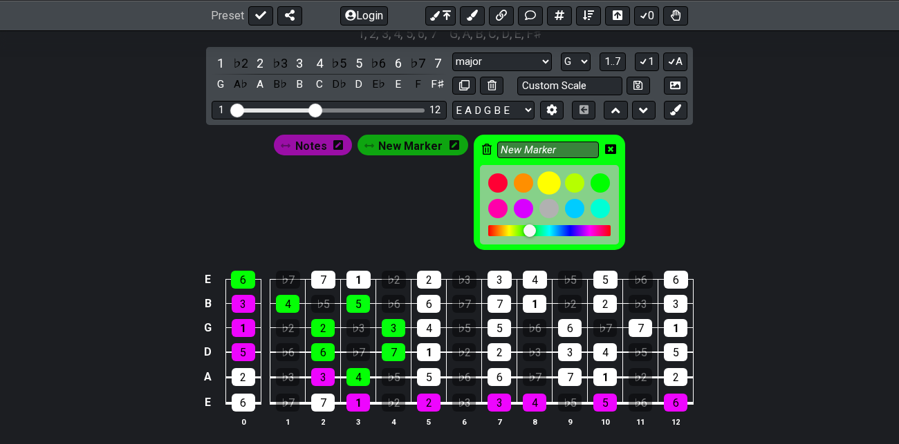
click at [546, 180] on div at bounding box center [549, 183] width 24 height 24
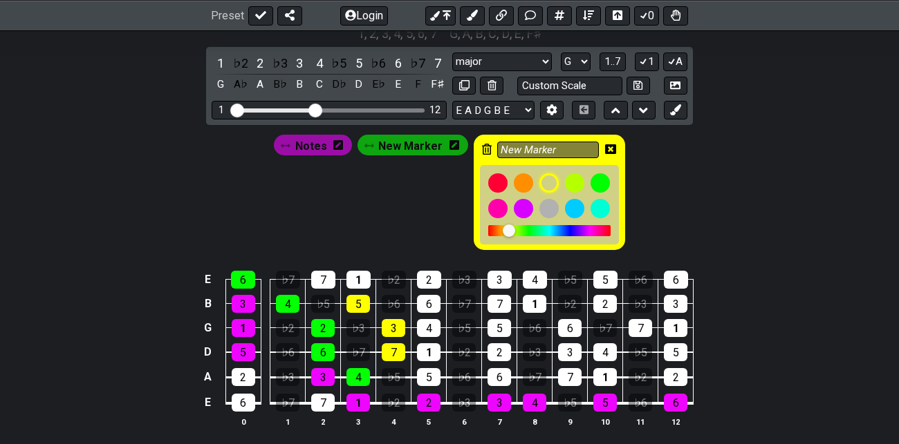
click at [610, 147] on icon at bounding box center [610, 149] width 11 height 10
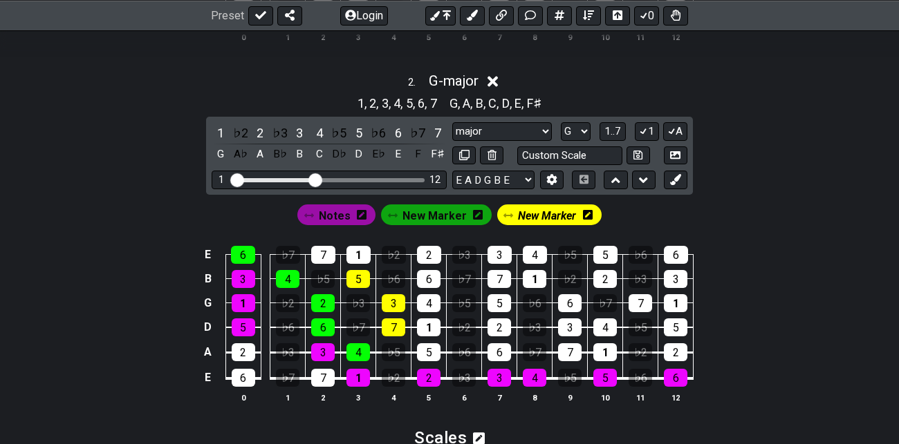
scroll to position [1275, 0]
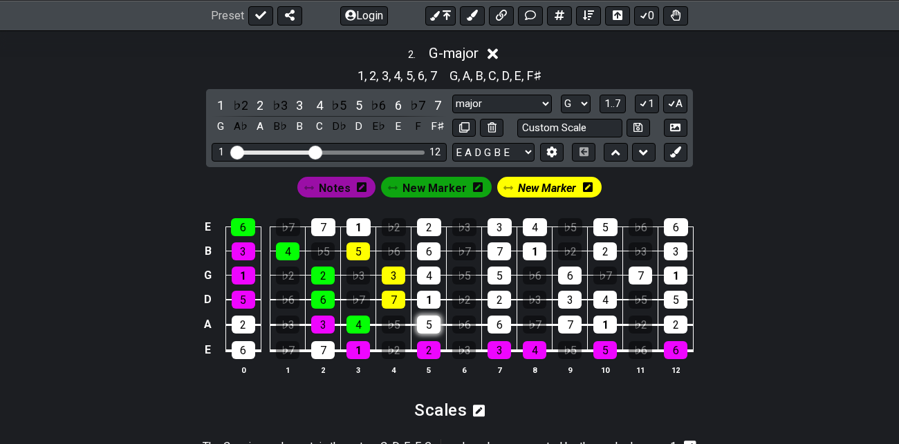
click at [429, 322] on div "5" at bounding box center [429, 325] width 24 height 18
click at [319, 219] on div "7" at bounding box center [323, 227] width 24 height 18
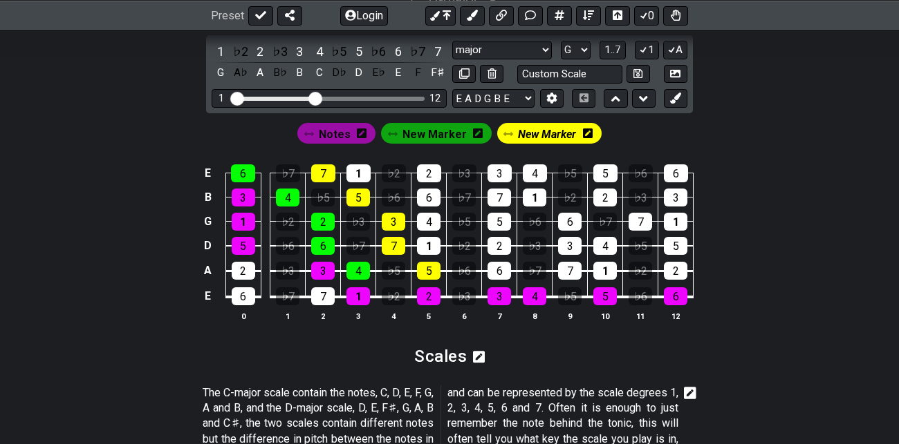
scroll to position [1331, 0]
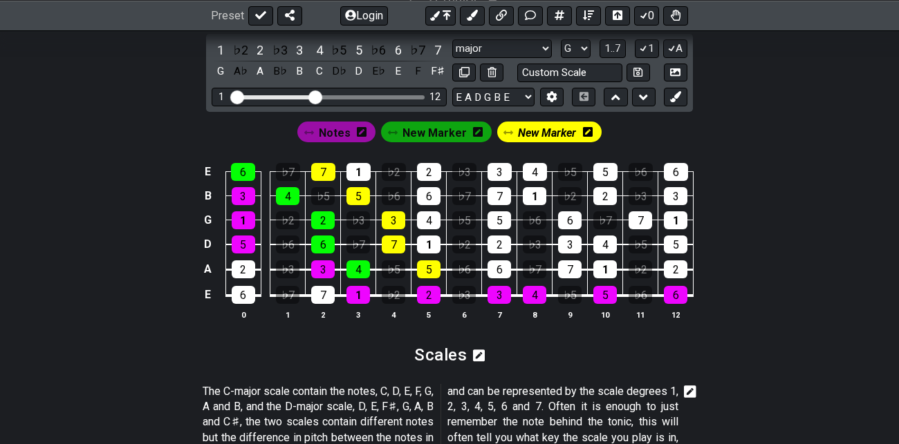
click at [344, 132] on span "Notes" at bounding box center [335, 133] width 32 height 20
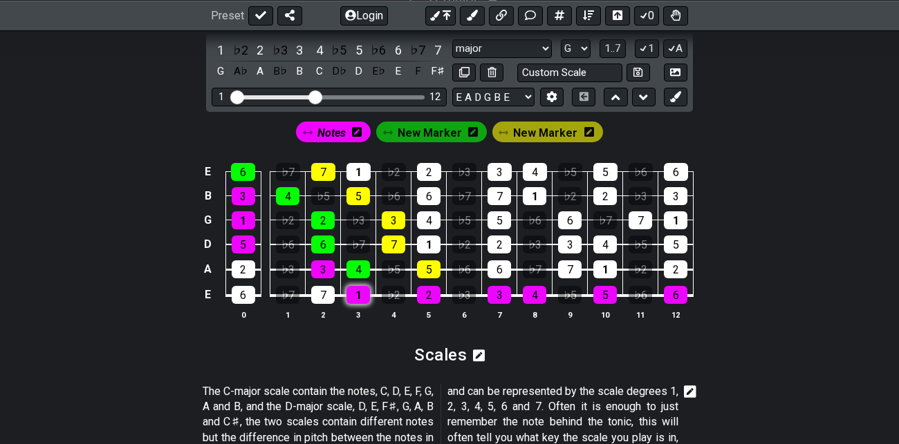
click at [355, 288] on div "1" at bounding box center [358, 295] width 24 height 18
click at [427, 287] on div "2" at bounding box center [429, 295] width 24 height 18
click at [504, 290] on div "3" at bounding box center [499, 295] width 24 height 18
click at [541, 294] on div "4" at bounding box center [535, 295] width 24 height 18
click at [608, 293] on div "5" at bounding box center [605, 295] width 24 height 18
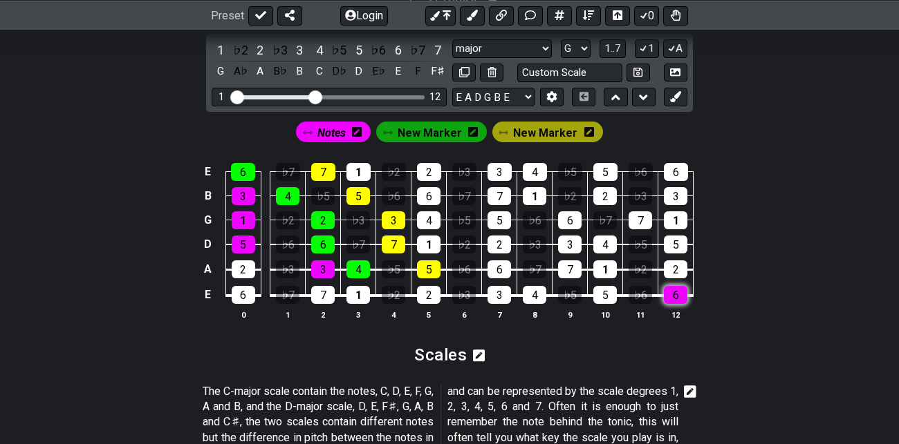
click at [668, 292] on div "6" at bounding box center [676, 295] width 24 height 18
click at [433, 194] on div "6" at bounding box center [429, 196] width 24 height 18
click at [433, 214] on div "4" at bounding box center [429, 221] width 24 height 18
click at [433, 241] on div "1" at bounding box center [429, 245] width 24 height 18
click at [346, 129] on span "Notes" at bounding box center [331, 133] width 28 height 20
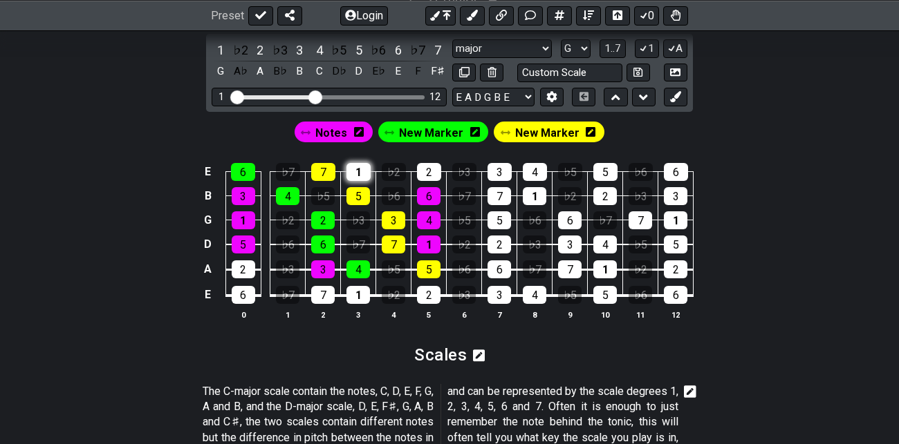
click at [364, 171] on div "1" at bounding box center [358, 172] width 24 height 18
click at [344, 129] on span "Notes" at bounding box center [331, 133] width 32 height 20
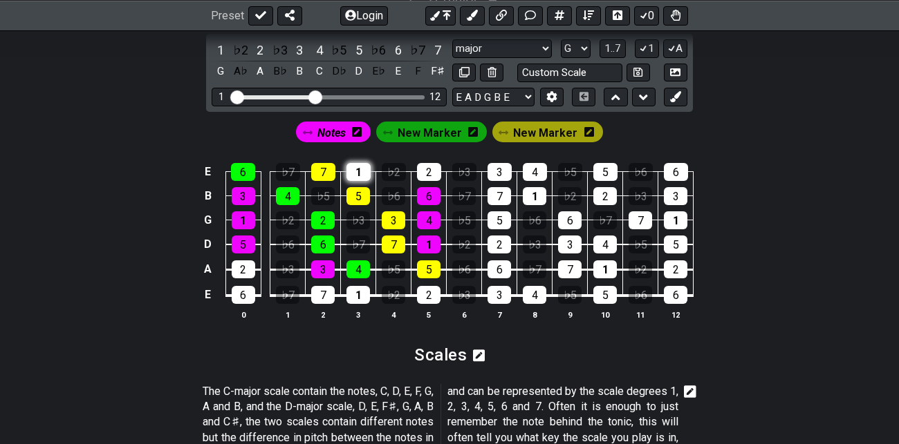
click at [359, 171] on div "1" at bounding box center [358, 172] width 24 height 18
click at [501, 265] on div "6" at bounding box center [499, 270] width 24 height 18
click at [553, 130] on span "New Marker" at bounding box center [545, 133] width 64 height 20
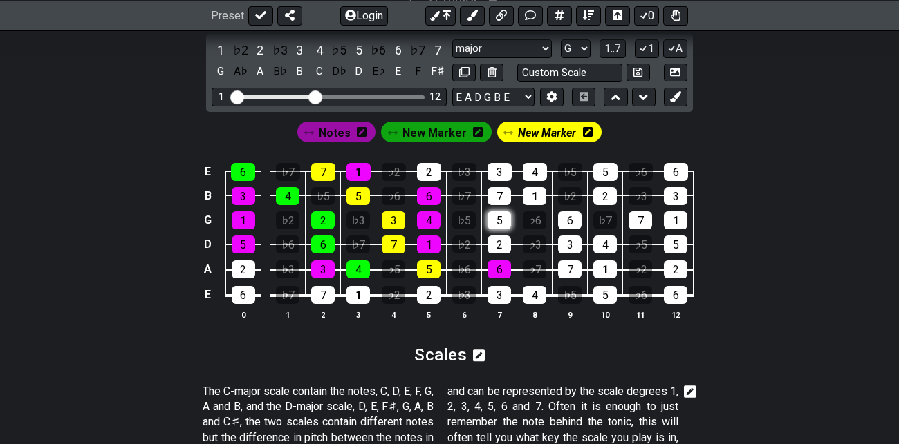
click at [498, 218] on div "5" at bounding box center [499, 221] width 24 height 18
click at [498, 194] on div "7" at bounding box center [499, 196] width 24 height 18
click at [502, 239] on div "2" at bounding box center [499, 245] width 24 height 18
click at [429, 167] on div "2" at bounding box center [429, 172] width 24 height 18
click at [680, 91] on icon at bounding box center [675, 96] width 10 height 10
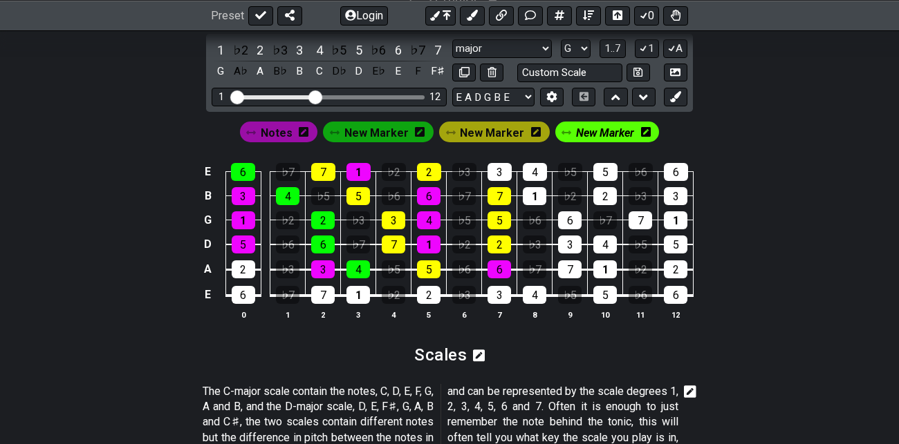
click at [646, 131] on div "New Marker" at bounding box center [607, 132] width 104 height 21
click at [641, 129] on icon at bounding box center [646, 131] width 10 height 11
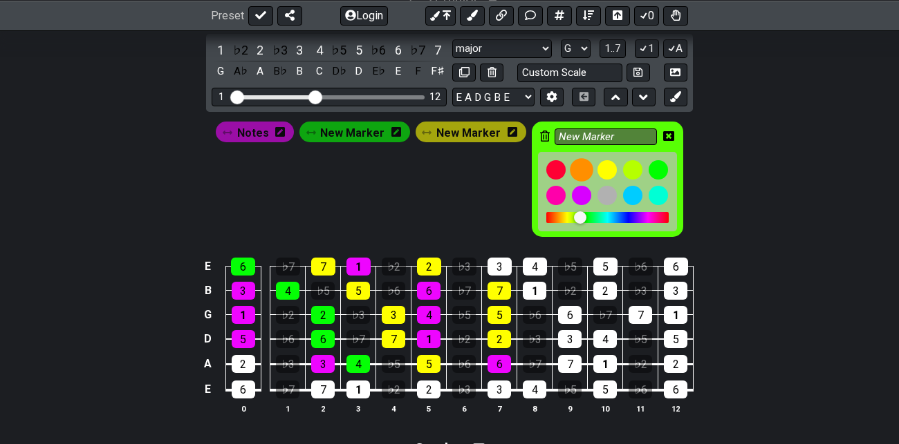
click at [577, 164] on div at bounding box center [582, 170] width 24 height 24
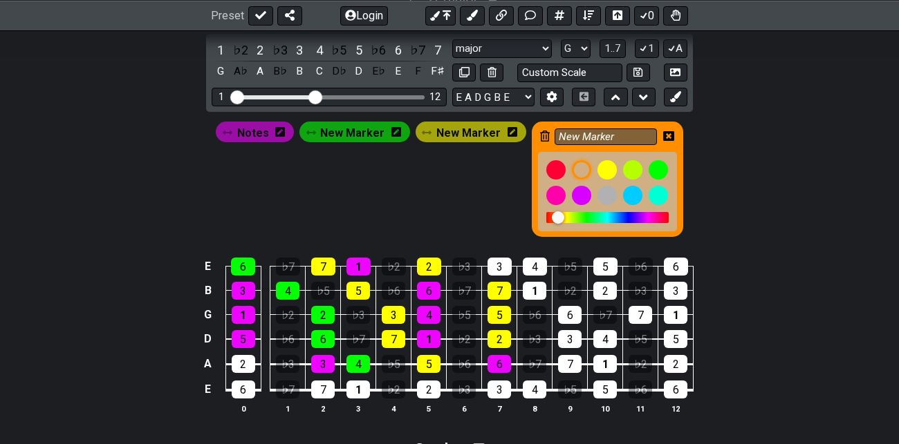
click at [666, 133] on icon at bounding box center [668, 136] width 11 height 10
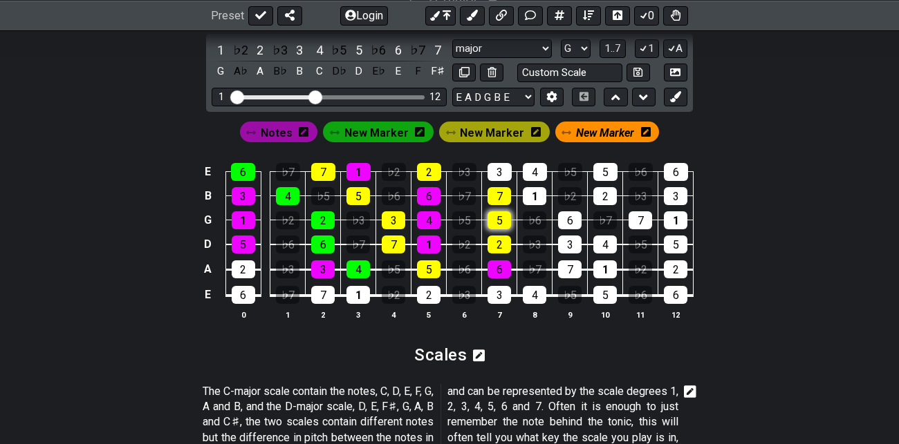
click at [500, 214] on div "5" at bounding box center [499, 221] width 24 height 18
click at [500, 194] on div "7" at bounding box center [499, 196] width 24 height 18
click at [496, 241] on div "2" at bounding box center [499, 245] width 24 height 18
click at [429, 166] on div "2" at bounding box center [429, 172] width 24 height 18
click at [494, 128] on span "New Marker" at bounding box center [492, 133] width 64 height 20
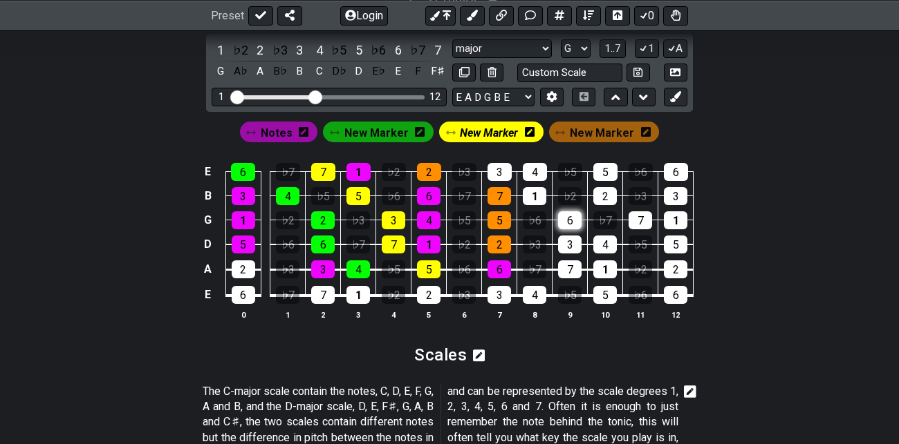
click at [574, 215] on div "6" at bounding box center [570, 221] width 24 height 18
click at [538, 193] on div "1" at bounding box center [535, 196] width 24 height 18
click at [500, 168] on div "3" at bounding box center [499, 172] width 24 height 18
click at [570, 244] on div "3" at bounding box center [570, 245] width 24 height 18
click at [608, 263] on div "1" at bounding box center [605, 270] width 24 height 18
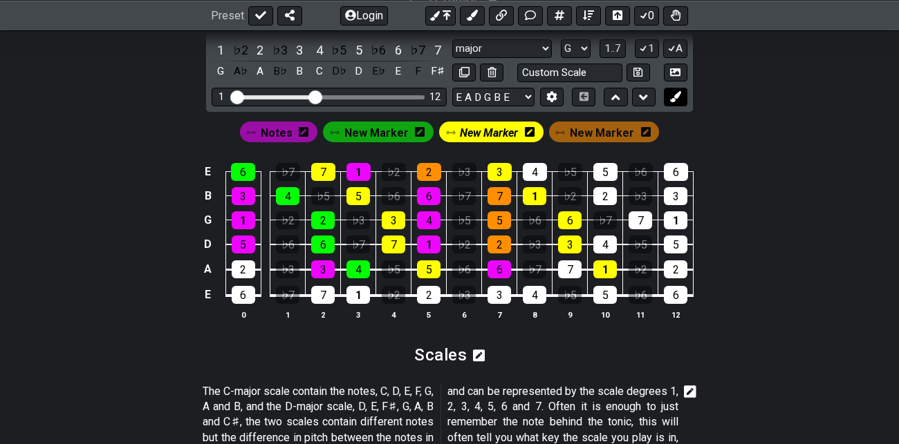
click at [678, 97] on icon at bounding box center [675, 96] width 10 height 10
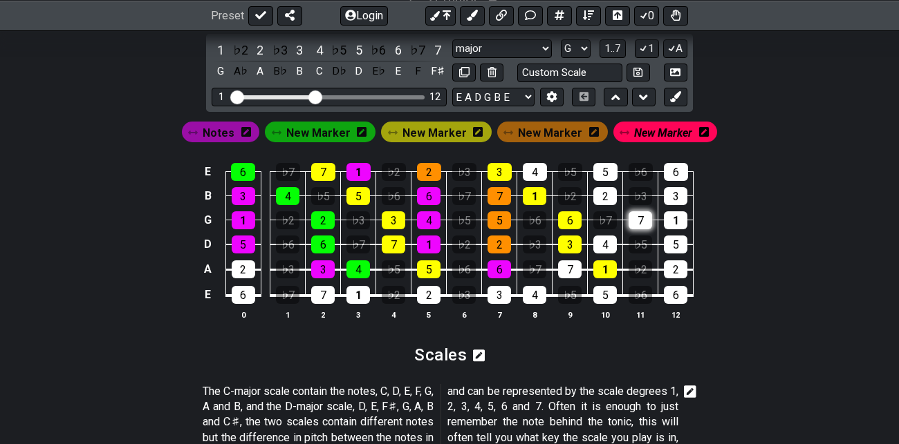
click at [639, 215] on div "7" at bounding box center [640, 221] width 24 height 18
click at [606, 192] on div "2" at bounding box center [605, 196] width 24 height 18
click at [605, 241] on div "4" at bounding box center [605, 245] width 24 height 18
click at [536, 167] on div "4" at bounding box center [535, 172] width 24 height 18
click at [676, 266] on div "2" at bounding box center [676, 270] width 24 height 18
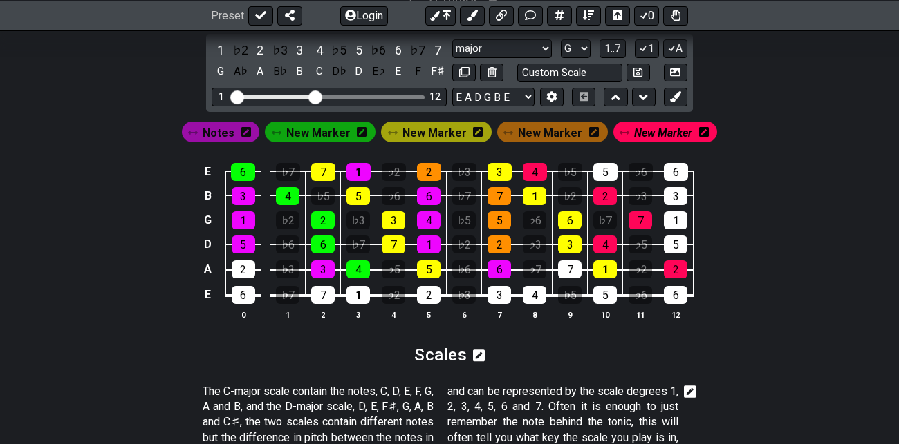
click at [553, 129] on span "New Marker" at bounding box center [550, 133] width 64 height 20
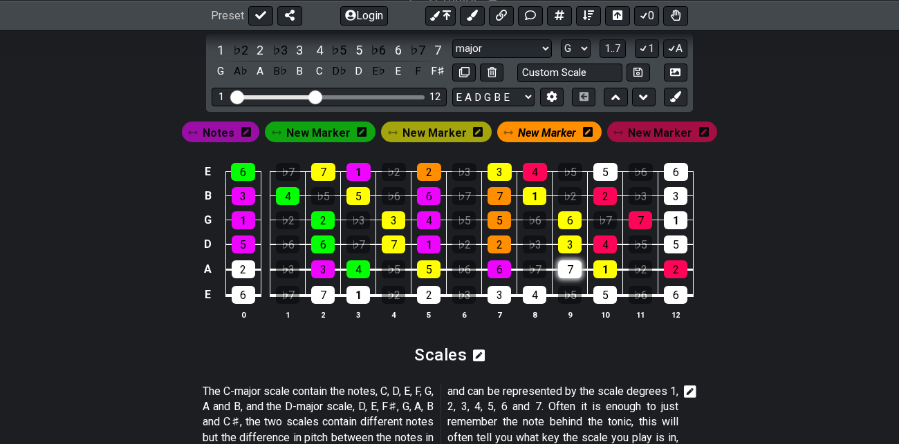
click at [572, 266] on div "7" at bounding box center [570, 270] width 24 height 18
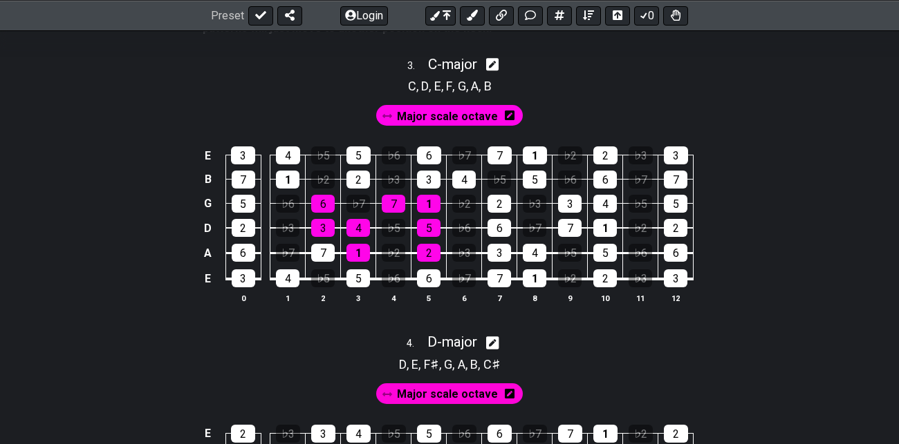
scroll to position [1864, 0]
